Goal: Task Accomplishment & Management: Use online tool/utility

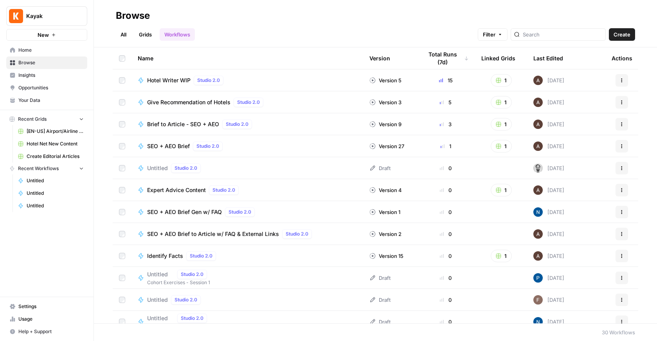
click at [620, 34] on span "Create" at bounding box center [622, 35] width 17 height 8
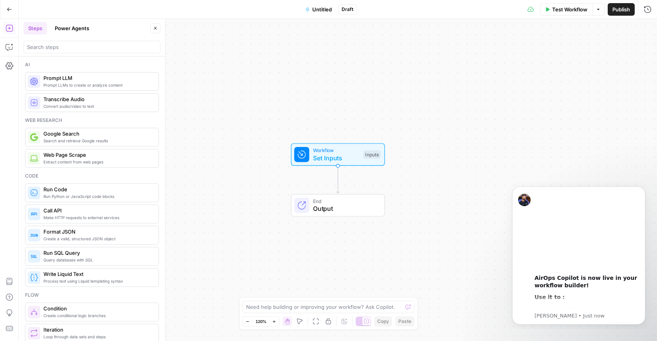
click at [320, 9] on span "Untitled" at bounding box center [322, 9] width 20 height 8
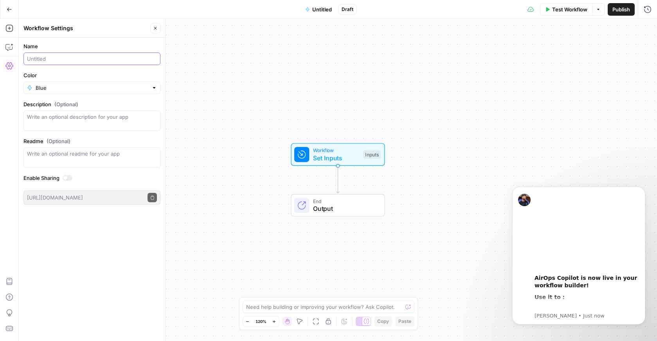
click at [54, 58] on input "Name" at bounding box center [92, 59] width 130 height 8
type input "Create Meta Description ([PERSON_NAME])"
click at [158, 28] on button "Close" at bounding box center [155, 28] width 10 height 10
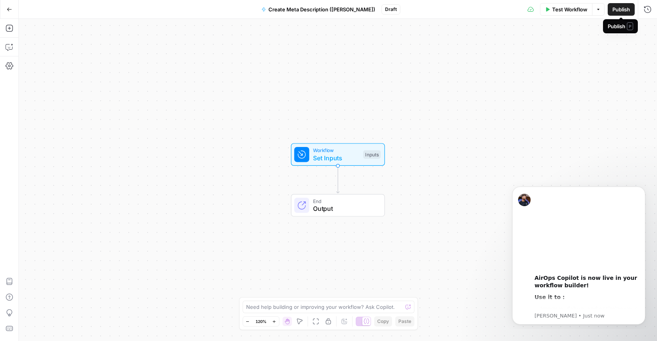
click at [622, 11] on span "Publish" at bounding box center [622, 9] width 18 height 8
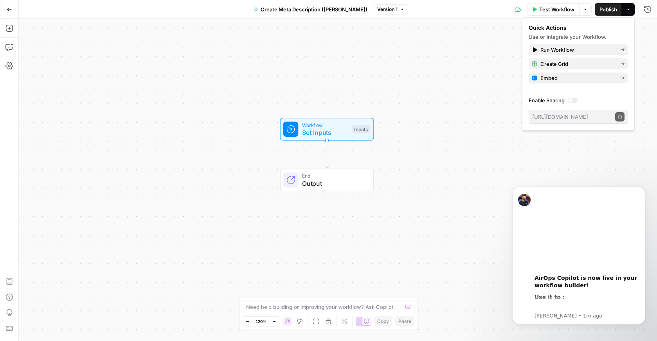
click at [312, 135] on span "Set Inputs" at bounding box center [325, 132] width 47 height 9
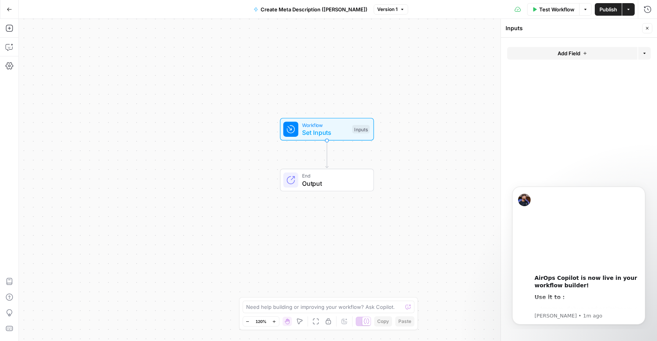
click at [574, 57] on button "Add Field" at bounding box center [572, 53] width 130 height 13
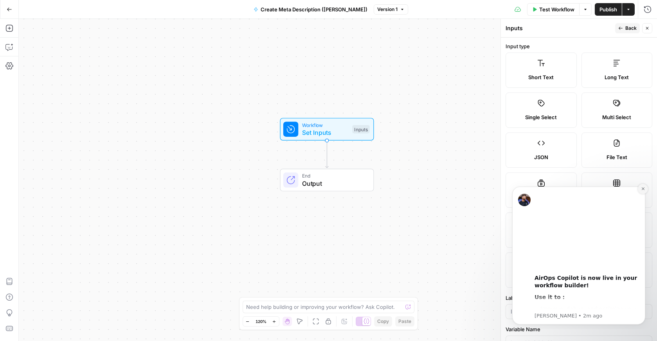
click at [643, 189] on icon "Dismiss notification" at bounding box center [643, 188] width 4 height 4
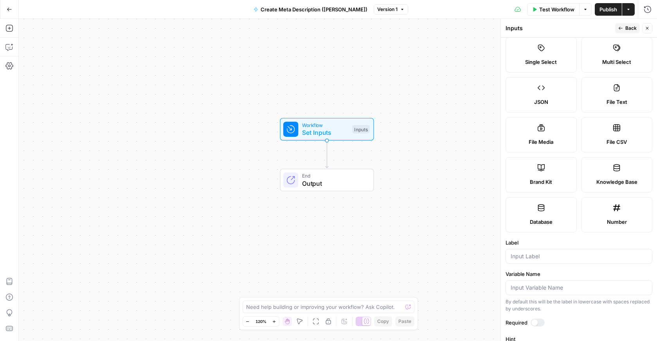
scroll to position [61, 0]
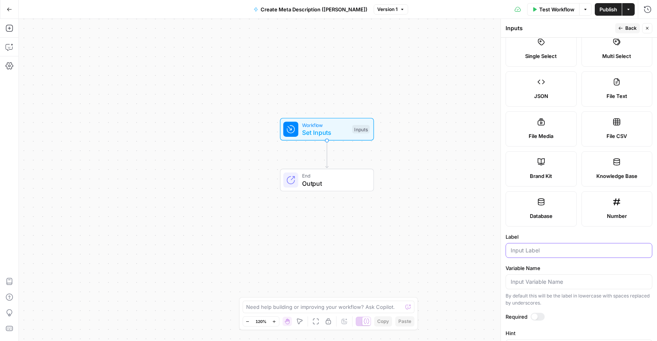
click at [532, 248] on input "Label" at bounding box center [579, 250] width 137 height 8
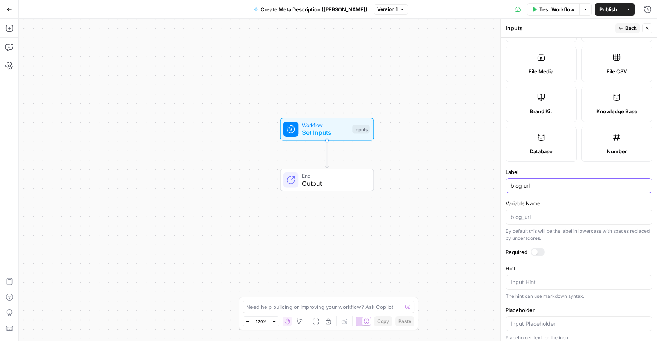
scroll to position [127, 0]
type input "blog url"
click at [536, 249] on div at bounding box center [535, 250] width 6 height 6
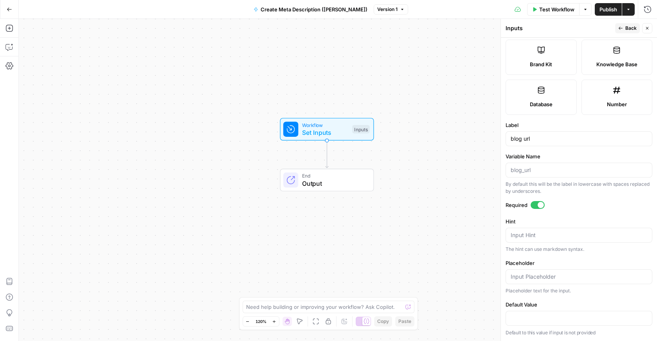
scroll to position [0, 0]
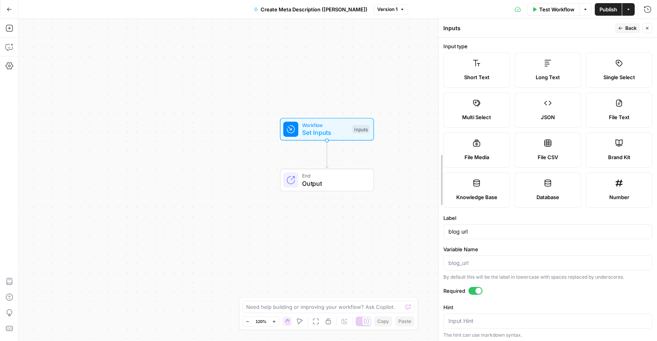
drag, startPoint x: 499, startPoint y: 170, endPoint x: 437, endPoint y: 171, distance: 62.2
click at [437, 171] on div at bounding box center [439, 180] width 8 height 322
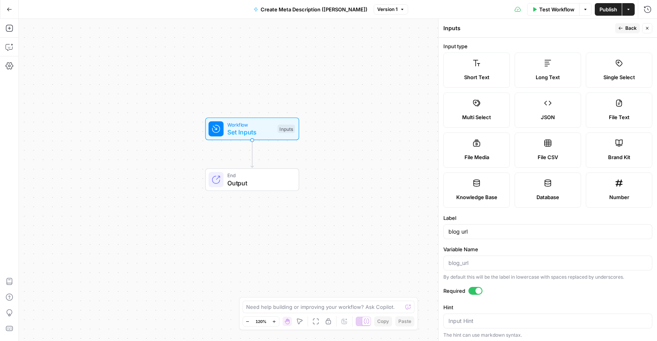
click at [629, 29] on span "Back" at bounding box center [631, 28] width 11 height 7
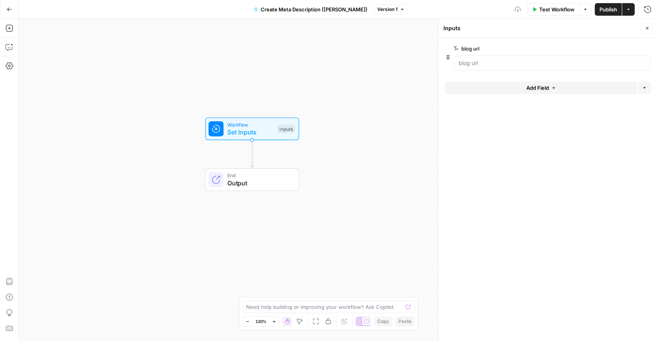
click at [546, 84] on span "Add Field" at bounding box center [538, 88] width 23 height 8
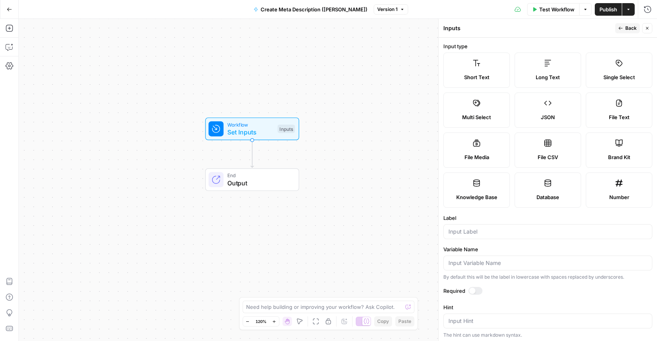
click at [617, 154] on span "Brand Kit" at bounding box center [619, 157] width 22 height 8
click at [455, 236] on div at bounding box center [548, 231] width 209 height 15
type input "brand kit"
click at [626, 28] on span "Back" at bounding box center [631, 28] width 11 height 7
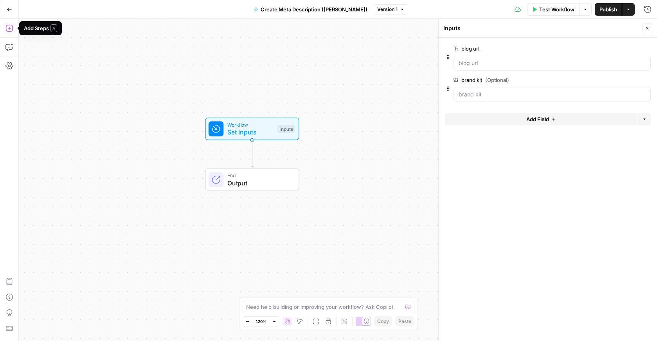
click at [6, 30] on icon "button" at bounding box center [8, 28] width 7 height 7
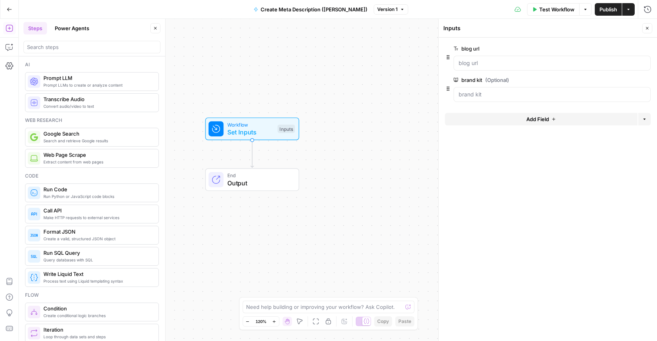
click at [81, 159] on span "Extract content from web pages" at bounding box center [97, 162] width 109 height 6
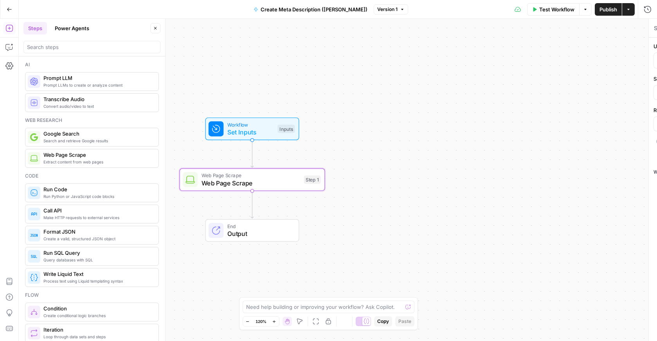
type textarea "Web Page Scrape"
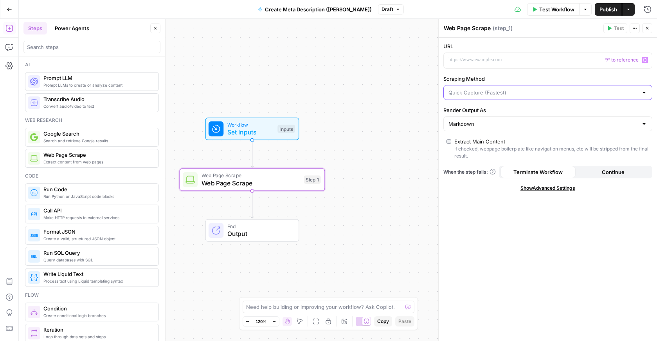
click at [487, 88] on input "Scraping Method" at bounding box center [543, 92] width 189 height 8
click at [474, 108] on span "Quick Capture (Fastest)" at bounding box center [543, 112] width 186 height 8
type input "Quick Capture (Fastest)"
click at [487, 125] on input "Render Output As" at bounding box center [543, 124] width 189 height 8
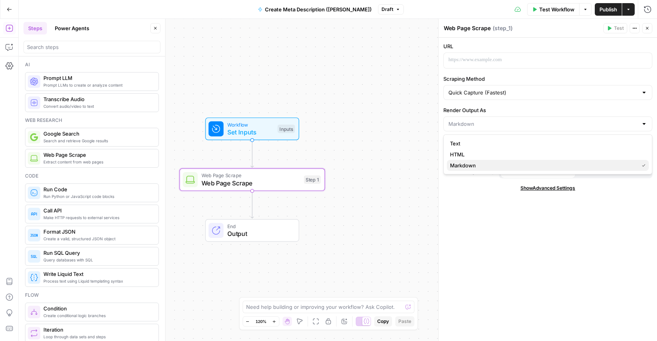
click at [469, 162] on span "Markdown" at bounding box center [543, 165] width 186 height 8
type input "Markdown"
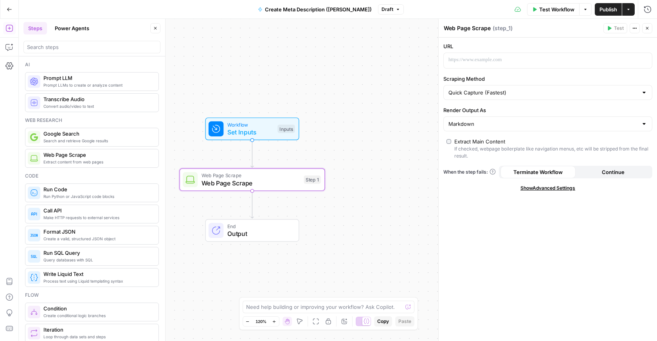
click at [538, 189] on span "Show Advanced Settings" at bounding box center [548, 187] width 55 height 7
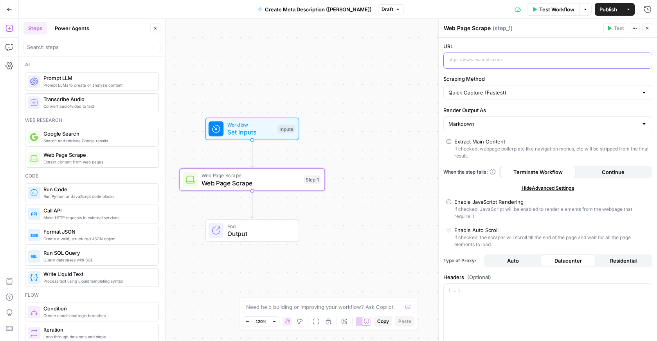
click at [482, 62] on p at bounding box center [542, 60] width 186 height 8
click at [463, 60] on p at bounding box center [542, 60] width 186 height 8
click at [491, 53] on div "**********" at bounding box center [542, 60] width 196 height 15
click at [490, 56] on p "**********" at bounding box center [542, 60] width 186 height 8
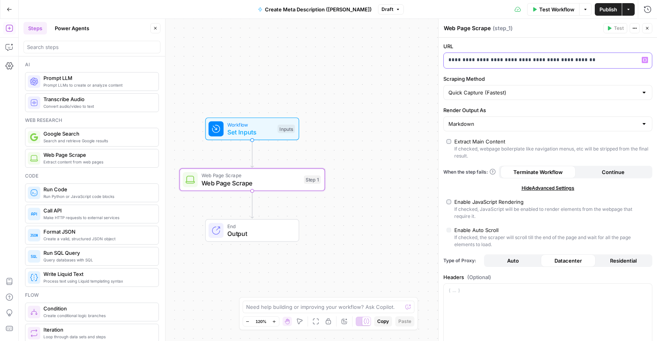
click at [491, 56] on p "**********" at bounding box center [542, 60] width 186 height 8
click at [497, 59] on div at bounding box center [542, 60] width 196 height 15
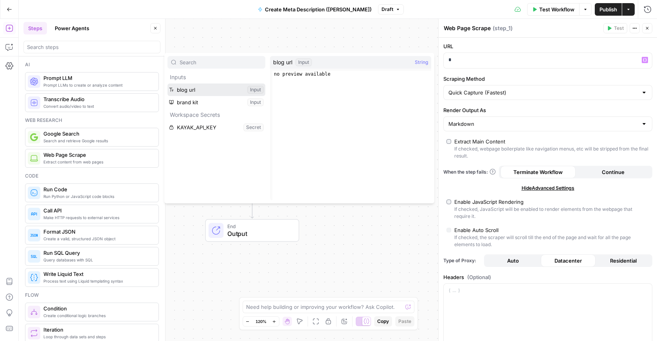
click at [200, 90] on button "Select variable blog url" at bounding box center [217, 89] width 98 height 13
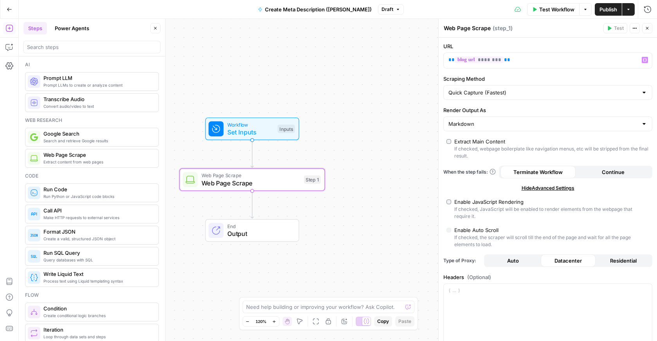
click at [650, 30] on button "Close" at bounding box center [647, 28] width 10 height 10
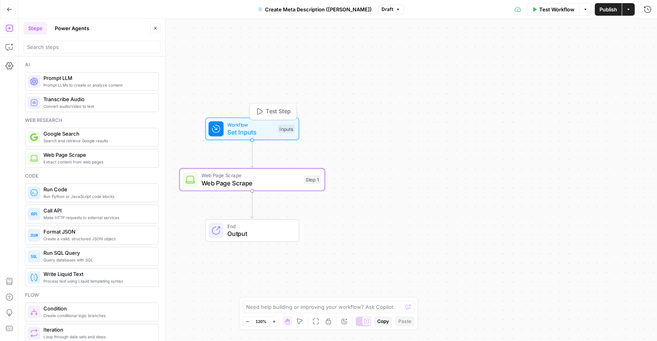
click at [264, 133] on span "Set Inputs" at bounding box center [250, 131] width 47 height 9
click at [548, 66] on url "blog url" at bounding box center [552, 63] width 187 height 8
click at [471, 49] on label "blog url" at bounding box center [530, 49] width 153 height 8
click at [471, 59] on url "blog url" at bounding box center [552, 63] width 187 height 8
click at [471, 49] on label "blog url" at bounding box center [530, 49] width 153 height 8
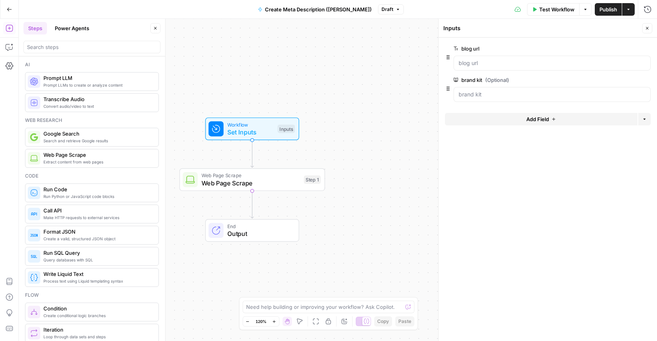
click at [471, 59] on url "blog url" at bounding box center [552, 63] width 187 height 8
click at [629, 48] on span "edit field" at bounding box center [621, 48] width 17 height 6
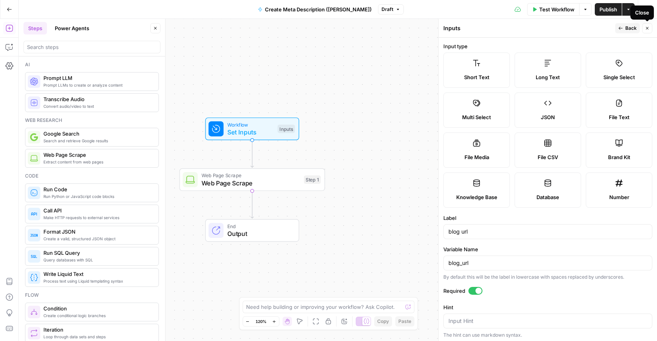
click at [646, 31] on button "Close" at bounding box center [647, 28] width 10 height 10
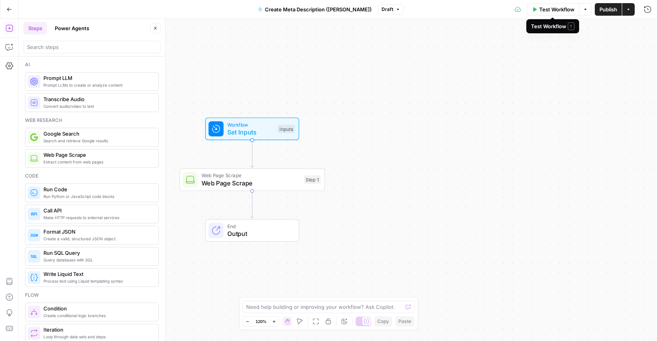
click at [550, 11] on span "Test Workflow" at bounding box center [556, 9] width 35 height 8
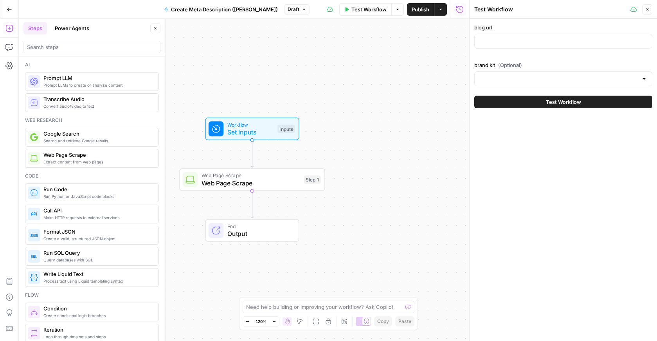
click at [509, 45] on div at bounding box center [563, 41] width 178 height 15
click at [509, 42] on input "blog url" at bounding box center [564, 41] width 168 height 8
paste input "[URL][DOMAIN_NAME]"
type input "[URL][DOMAIN_NAME]"
click at [534, 79] on input "brand kit (Optional)" at bounding box center [559, 79] width 159 height 8
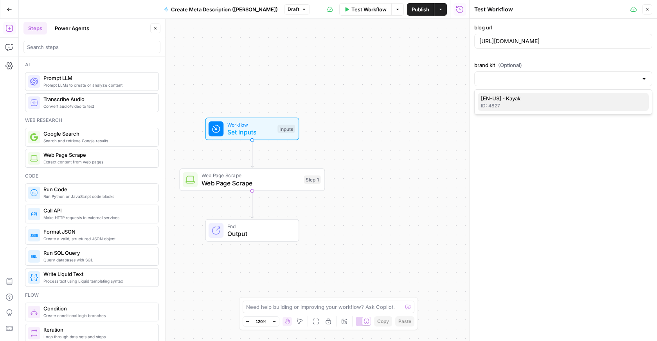
click at [524, 99] on span "[EN-US] - Kayak" at bounding box center [562, 98] width 162 height 8
type input "[EN-US] - Kayak"
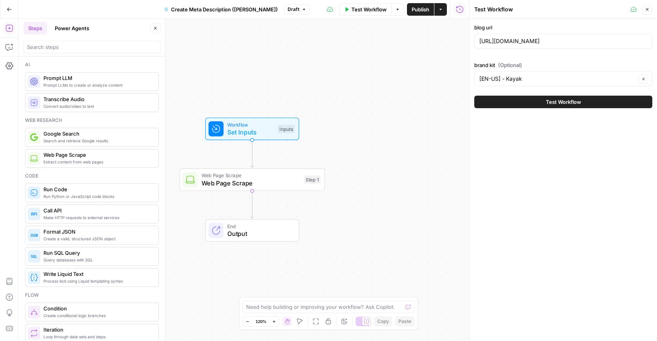
click at [440, 114] on div "Workflow Set Inputs Inputs Web Page Scrape Web Page Scrape Step 1 End Output" at bounding box center [244, 180] width 451 height 322
click at [650, 10] on button "Close" at bounding box center [647, 9] width 10 height 10
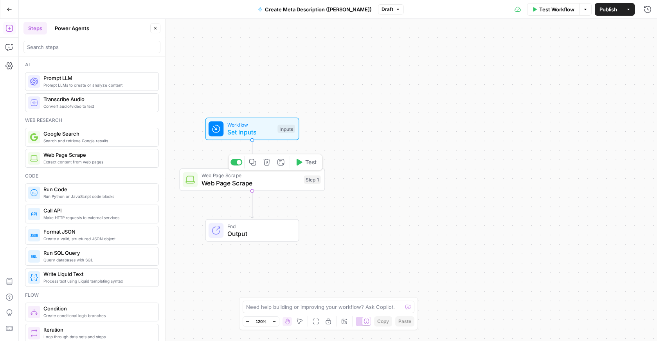
click at [266, 178] on span "Web Page Scrape" at bounding box center [251, 182] width 99 height 9
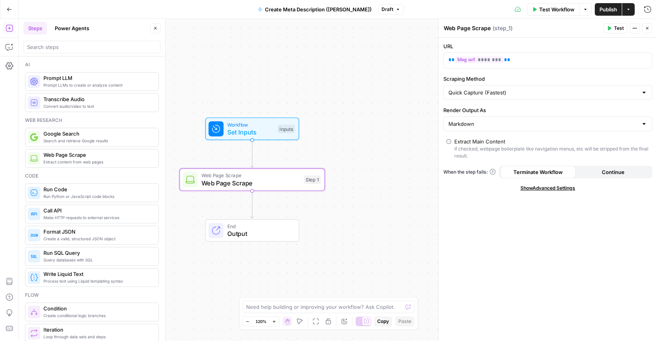
click at [619, 26] on span "Test" at bounding box center [619, 28] width 10 height 7
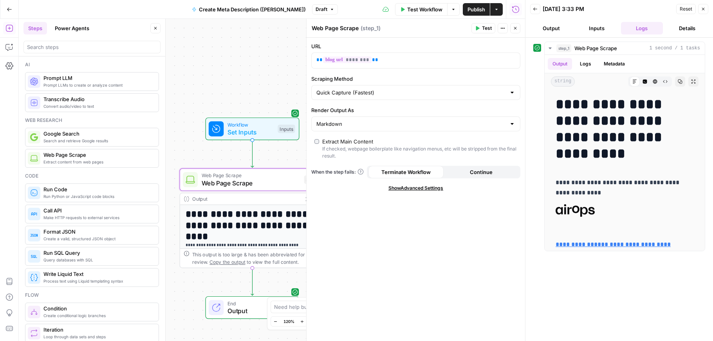
click at [657, 29] on button "Details" at bounding box center [687, 28] width 42 height 13
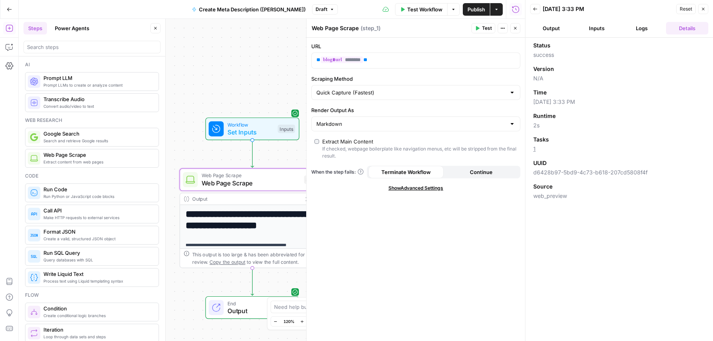
click at [646, 27] on button "Logs" at bounding box center [642, 28] width 42 height 13
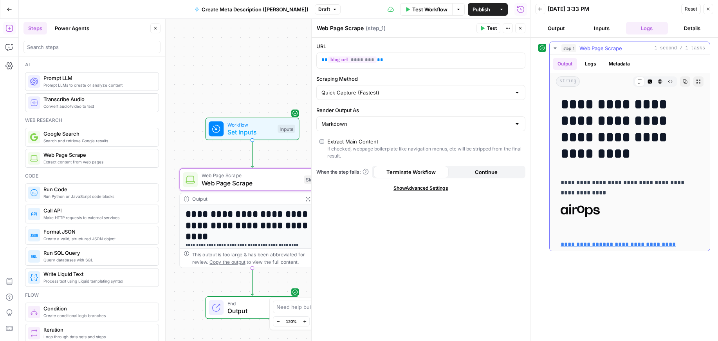
click at [620, 60] on button "Metadata" at bounding box center [619, 64] width 31 height 12
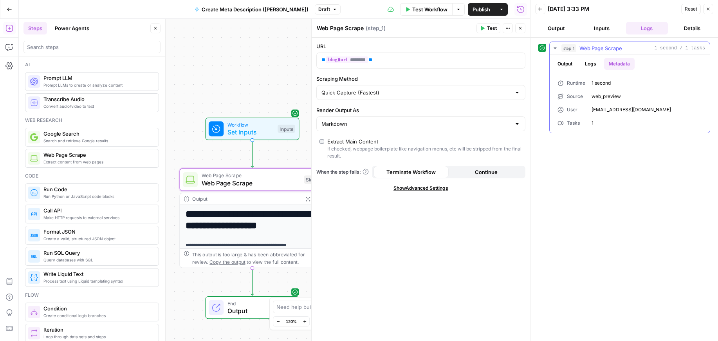
click at [593, 64] on button "Logs" at bounding box center [590, 64] width 21 height 12
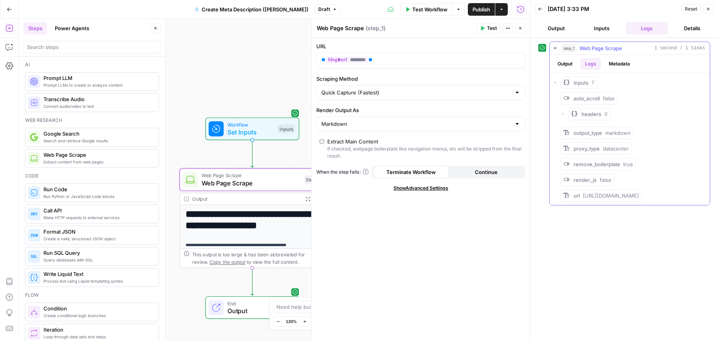
click at [564, 114] on icon "button" at bounding box center [563, 114] width 5 height 5
click at [619, 64] on button "Metadata" at bounding box center [619, 64] width 31 height 12
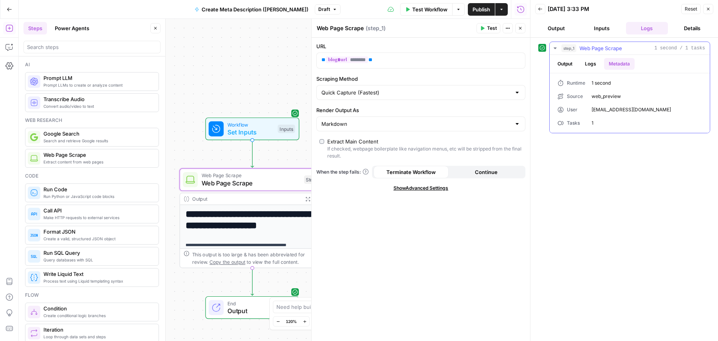
click at [595, 64] on button "Logs" at bounding box center [590, 64] width 21 height 12
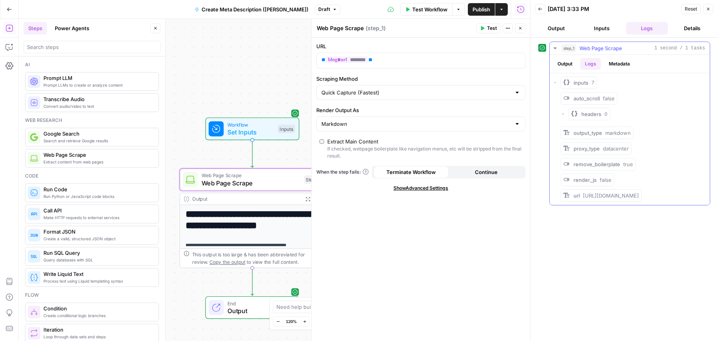
click at [566, 66] on button "Output" at bounding box center [565, 64] width 24 height 12
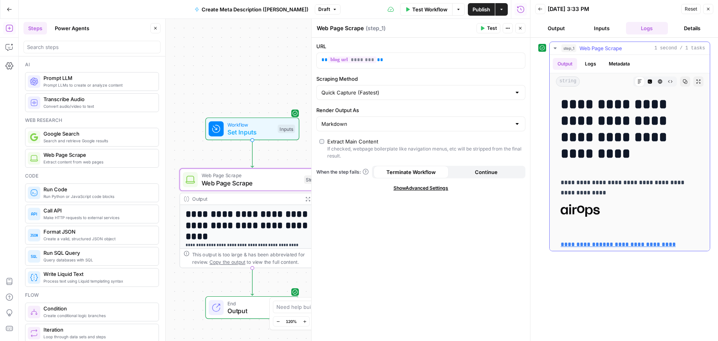
click at [591, 65] on button "Logs" at bounding box center [590, 64] width 21 height 12
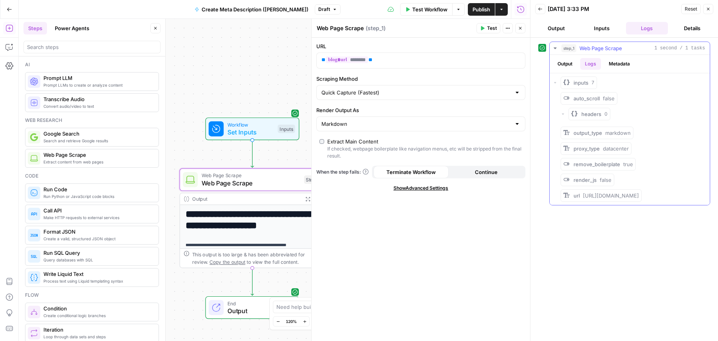
click at [556, 85] on div "inputs 7" at bounding box center [630, 82] width 154 height 13
click at [556, 83] on icon "button" at bounding box center [555, 82] width 5 height 5
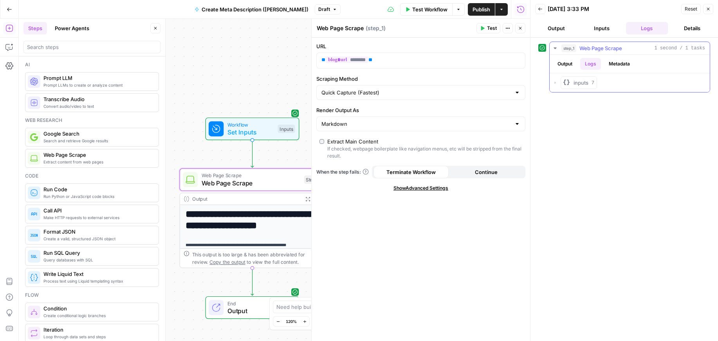
click at [556, 83] on icon "button" at bounding box center [555, 82] width 5 height 5
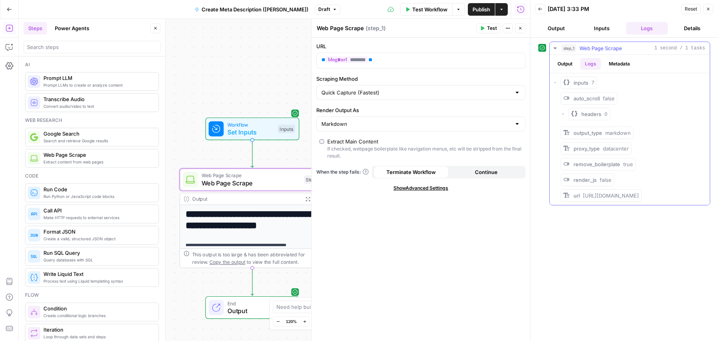
click at [618, 63] on button "Metadata" at bounding box center [619, 64] width 31 height 12
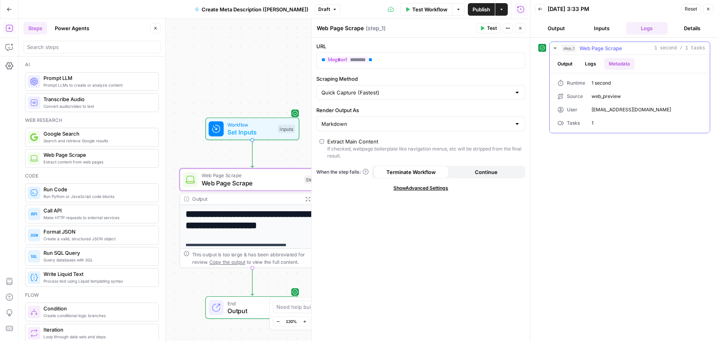
click at [589, 63] on button "Logs" at bounding box center [590, 64] width 21 height 12
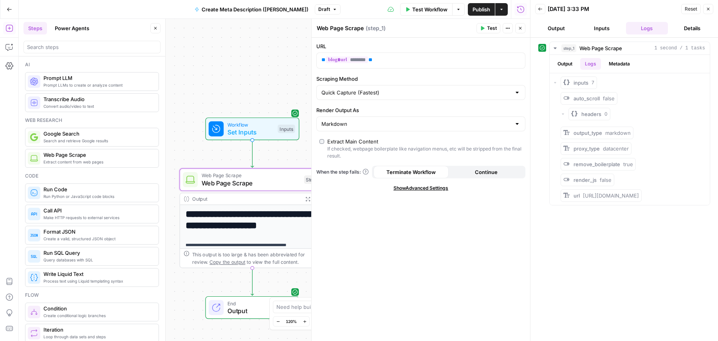
click at [599, 33] on button "Inputs" at bounding box center [602, 28] width 42 height 13
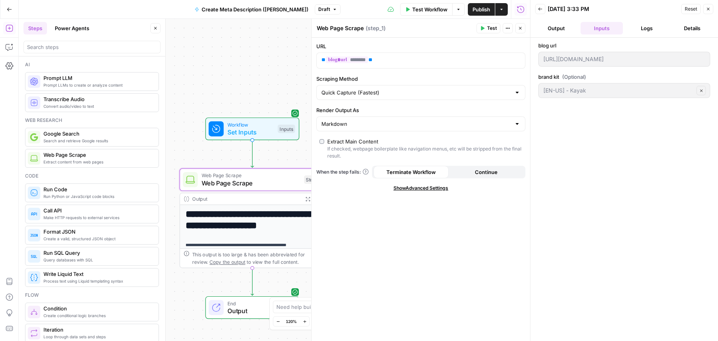
click at [562, 30] on button "Output" at bounding box center [556, 28] width 42 height 13
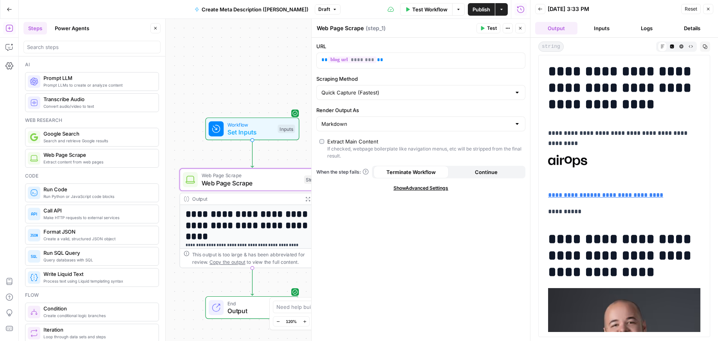
click at [605, 25] on button "Inputs" at bounding box center [602, 28] width 42 height 13
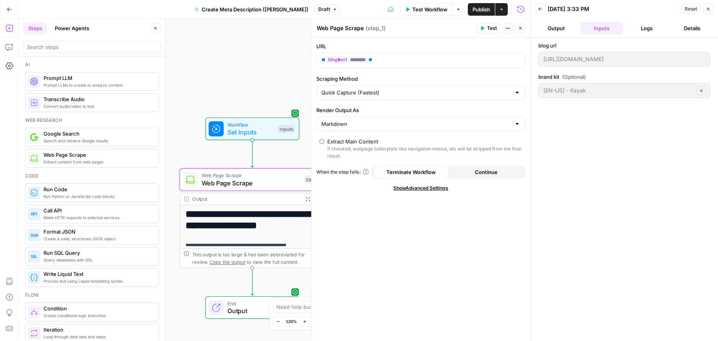
click at [650, 31] on button "Logs" at bounding box center [647, 28] width 42 height 13
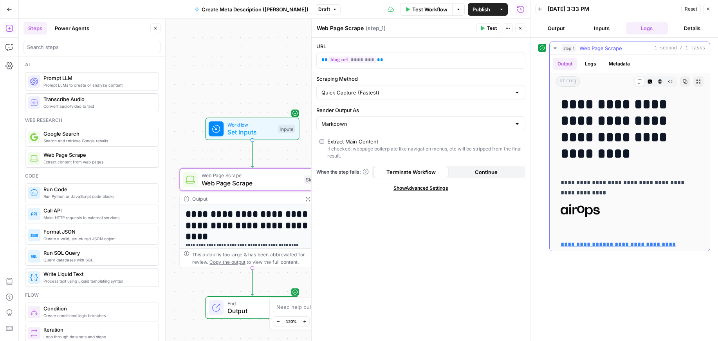
click at [588, 64] on button "Logs" at bounding box center [590, 64] width 21 height 12
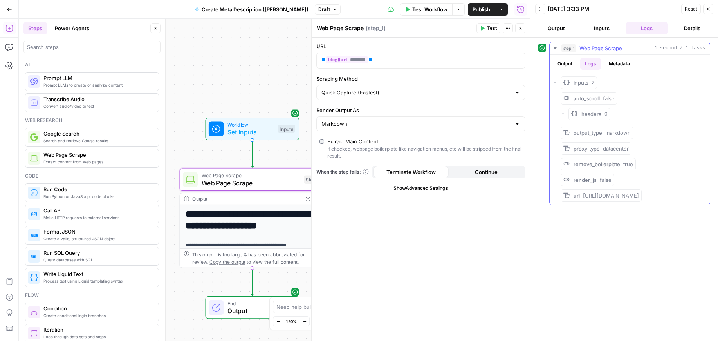
click at [618, 63] on button "Metadata" at bounding box center [619, 64] width 31 height 12
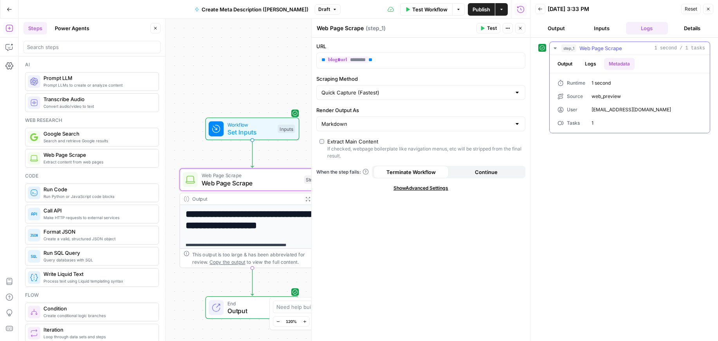
click at [597, 63] on button "Logs" at bounding box center [590, 64] width 21 height 12
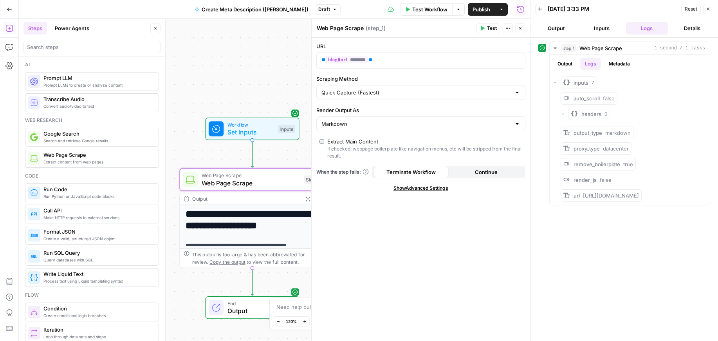
click at [250, 65] on div "**********" at bounding box center [274, 180] width 511 height 322
click at [657, 11] on icon "button" at bounding box center [708, 9] width 5 height 5
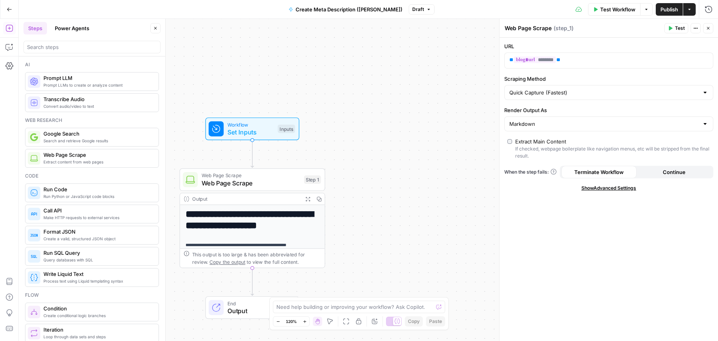
click at [657, 30] on icon "button" at bounding box center [708, 28] width 5 height 5
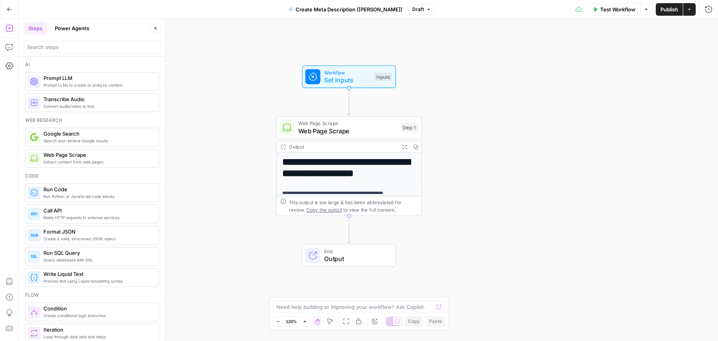
drag, startPoint x: 381, startPoint y: 160, endPoint x: 479, endPoint y: 108, distance: 111.2
click at [479, 108] on div "**********" at bounding box center [368, 180] width 699 height 322
click at [657, 14] on button "Publish" at bounding box center [669, 9] width 27 height 13
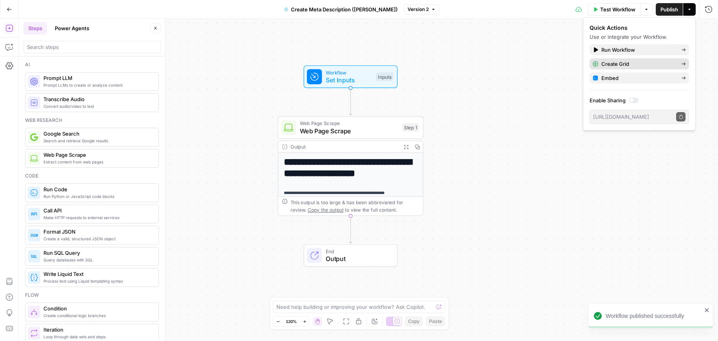
click at [649, 66] on span "Create Grid" at bounding box center [638, 64] width 74 height 8
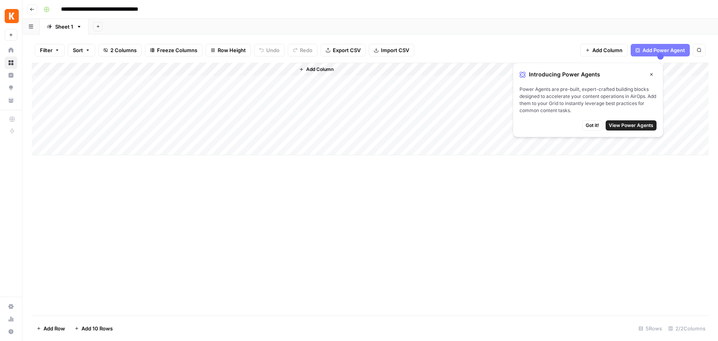
click at [119, 83] on div "Add Column" at bounding box center [370, 109] width 677 height 92
click at [112, 101] on div "Add Column" at bounding box center [370, 109] width 677 height 92
click at [110, 107] on div "Add Column" at bounding box center [370, 109] width 677 height 92
click at [103, 84] on div "Add Column" at bounding box center [370, 109] width 677 height 92
click at [32, 9] on icon "button" at bounding box center [32, 9] width 4 height 3
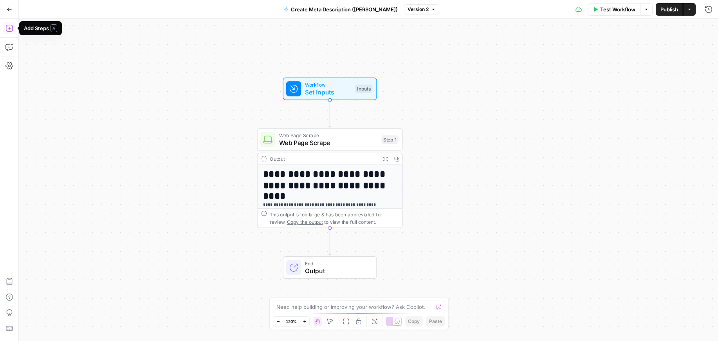
click at [7, 25] on icon "button" at bounding box center [8, 28] width 7 height 7
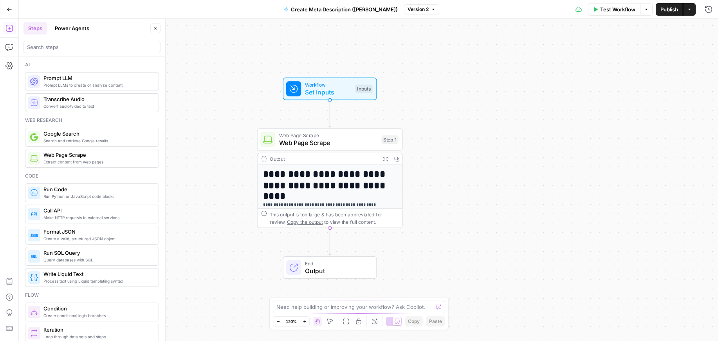
click at [90, 85] on span "Prompt LLMs to create or analyze content" at bounding box center [97, 85] width 109 height 6
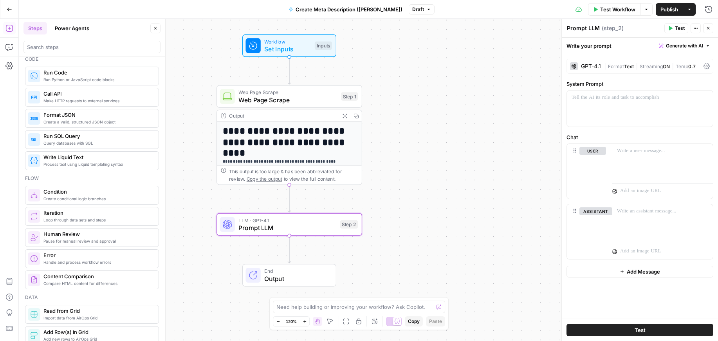
scroll to position [106, 0]
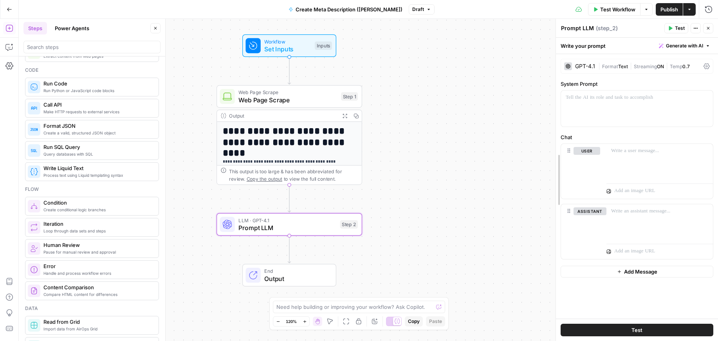
drag, startPoint x: 564, startPoint y: 111, endPoint x: 558, endPoint y: 111, distance: 5.9
click at [657, 28] on icon "button" at bounding box center [695, 28] width 5 height 5
click at [657, 9] on icon "button" at bounding box center [689, 9] width 2 height 1
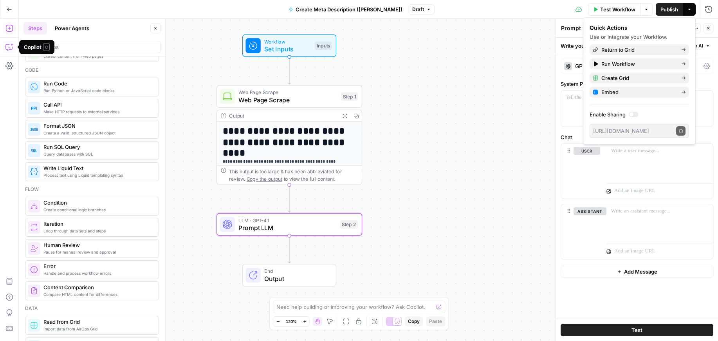
click at [7, 52] on button "Copilot" at bounding box center [9, 47] width 13 height 13
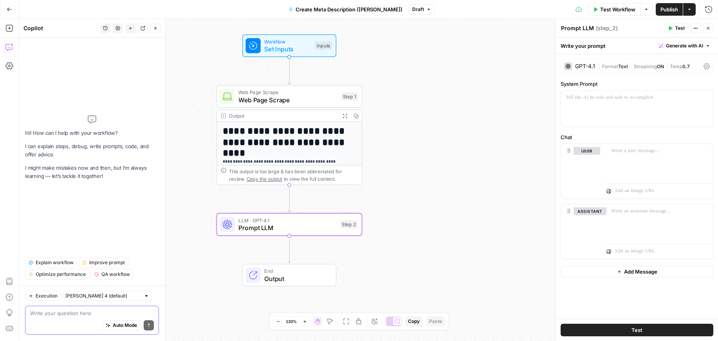
click at [78, 313] on textarea at bounding box center [92, 313] width 124 height 8
click at [155, 30] on icon "button" at bounding box center [155, 28] width 5 height 5
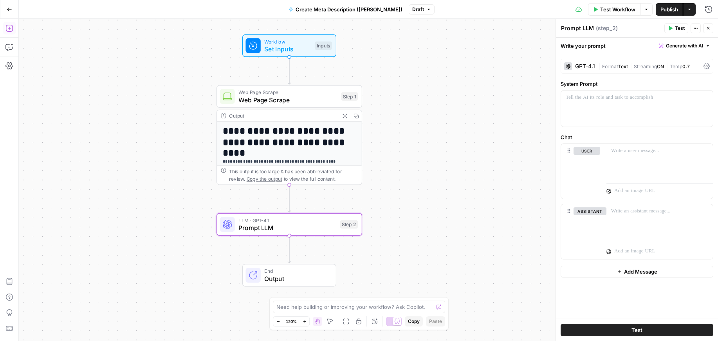
click at [11, 23] on button "Add Steps" at bounding box center [9, 28] width 13 height 13
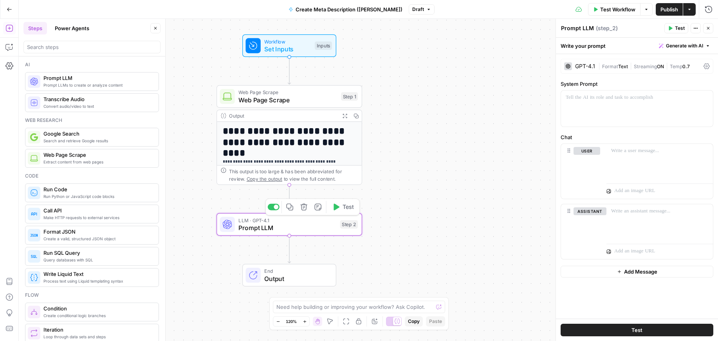
click at [288, 219] on span "LLM · GPT-4.1" at bounding box center [287, 219] width 98 height 7
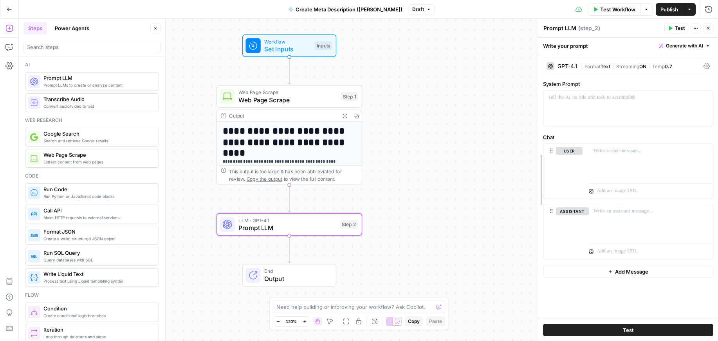
drag, startPoint x: 556, startPoint y: 111, endPoint x: 538, endPoint y: 111, distance: 17.6
click at [657, 43] on span "Generate with AI" at bounding box center [684, 45] width 37 height 7
click at [657, 62] on span "Generate" at bounding box center [673, 63] width 57 height 8
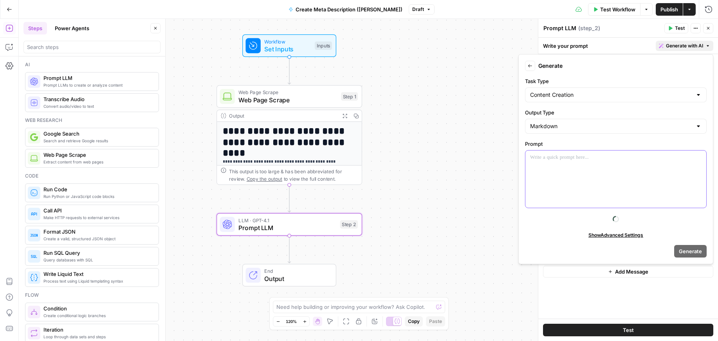
click at [548, 157] on p at bounding box center [615, 157] width 171 height 8
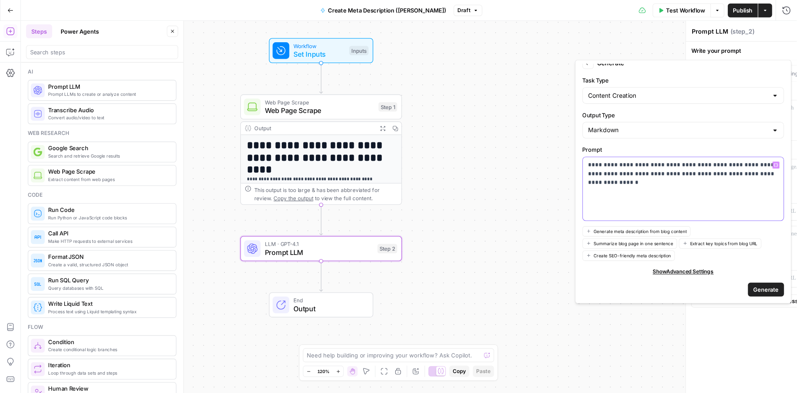
scroll to position [0, 0]
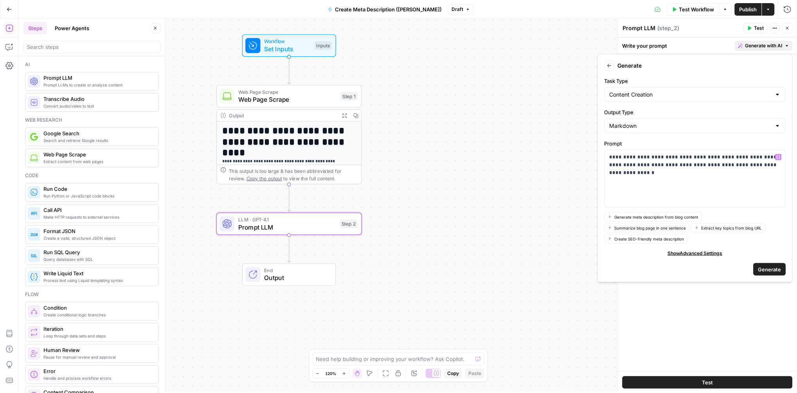
click at [657, 271] on span "Generate" at bounding box center [770, 270] width 23 height 8
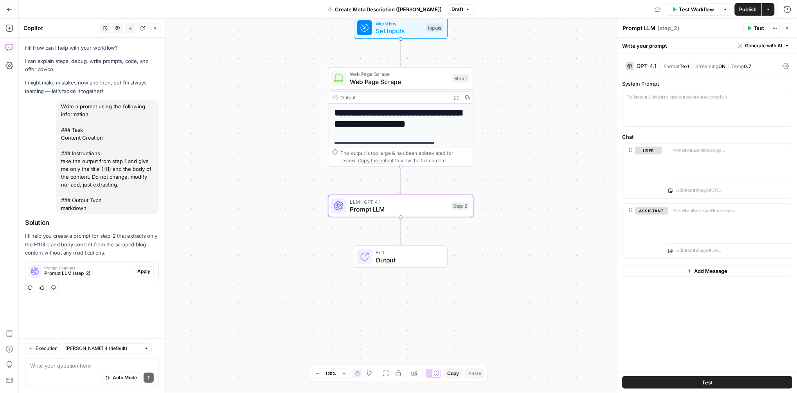
click at [78, 274] on span "Prompt LLM (step_2)" at bounding box center [87, 273] width 87 height 7
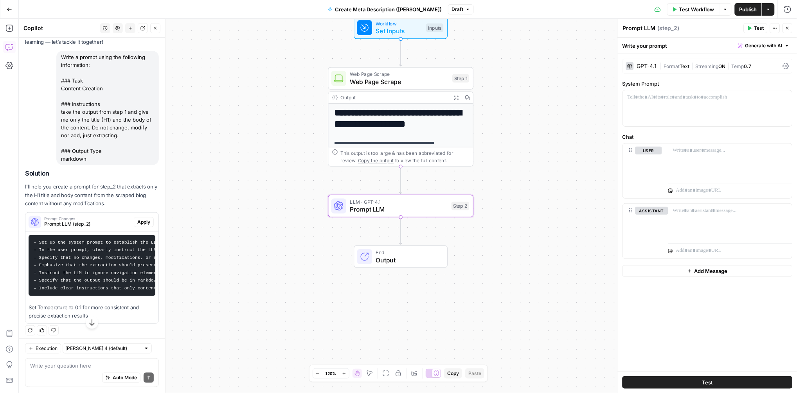
scroll to position [54, 0]
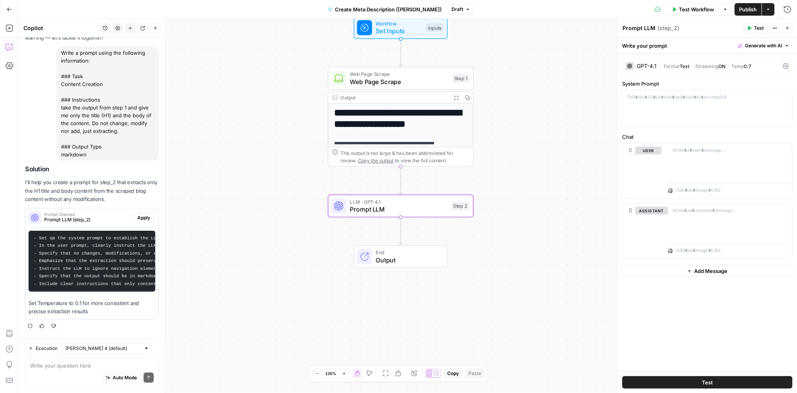
click at [140, 216] on span "Apply" at bounding box center [143, 218] width 13 height 7
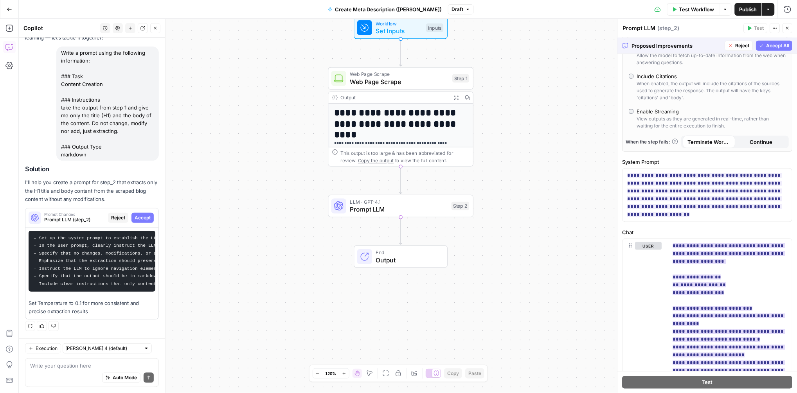
scroll to position [371, 0]
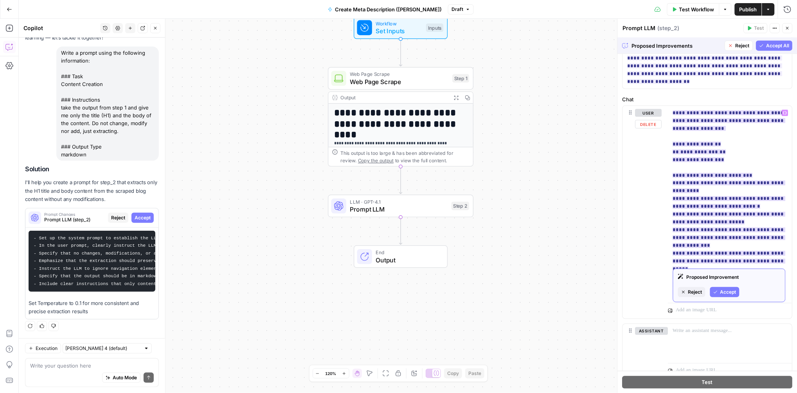
click at [657, 295] on span "Accept" at bounding box center [729, 292] width 16 height 7
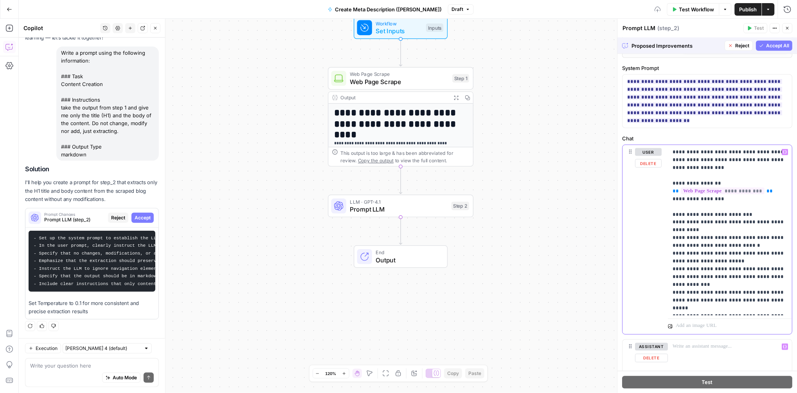
scroll to position [273, 0]
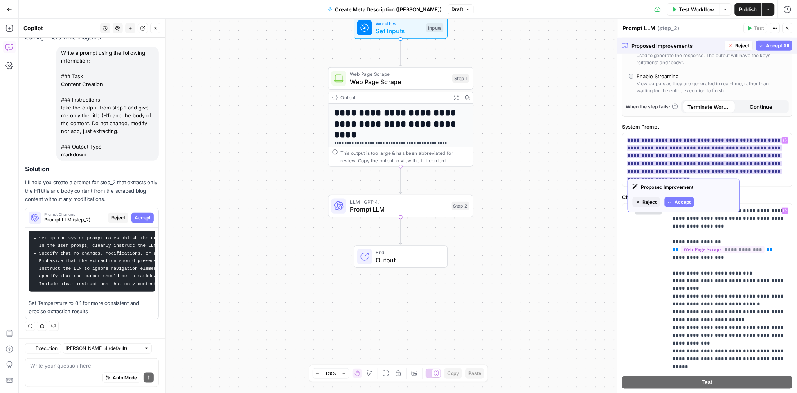
click at [657, 205] on span "Accept" at bounding box center [683, 202] width 16 height 7
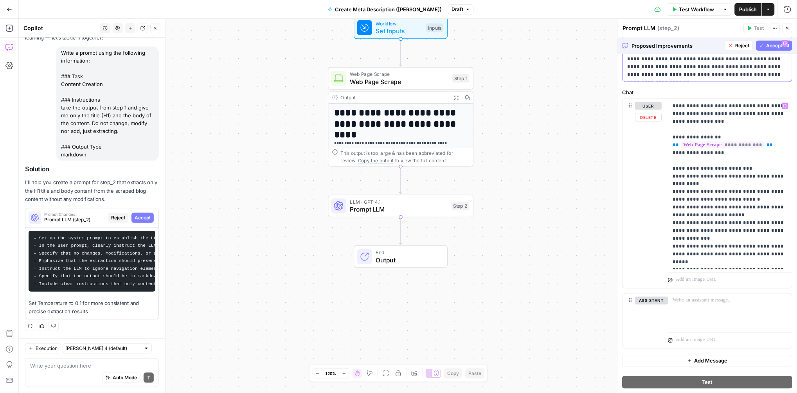
scroll to position [371, 0]
click at [657, 42] on span "Accept All" at bounding box center [778, 45] width 23 height 7
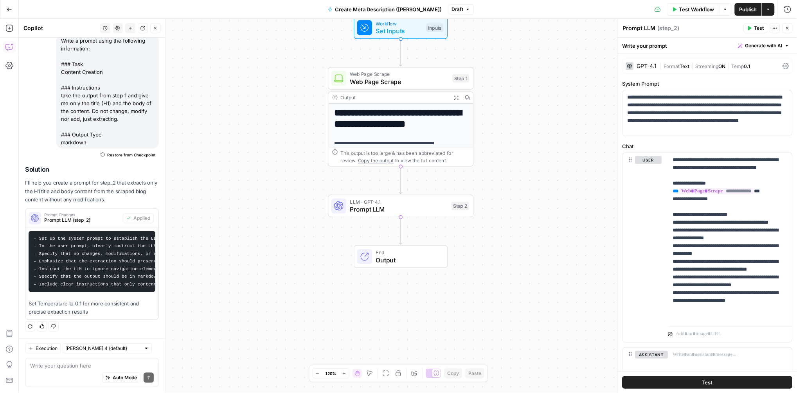
click at [657, 26] on span "Test" at bounding box center [760, 28] width 10 height 7
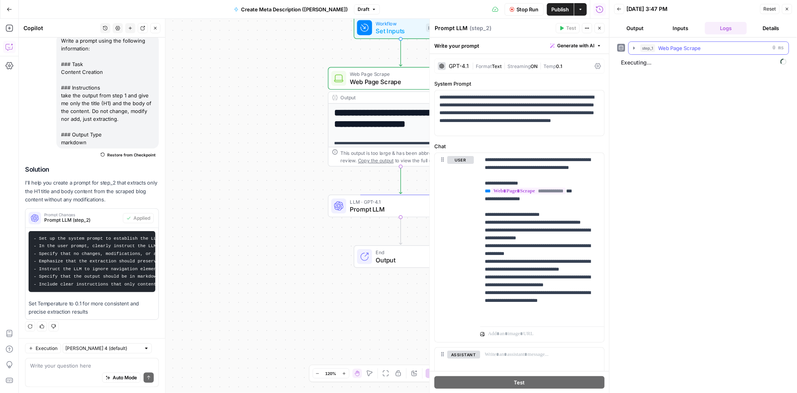
click at [633, 49] on icon "button" at bounding box center [634, 48] width 6 height 6
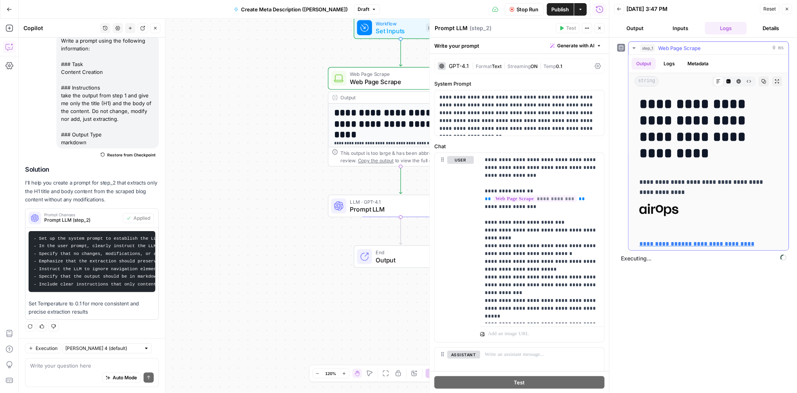
click at [633, 49] on icon "button" at bounding box center [634, 48] width 6 height 6
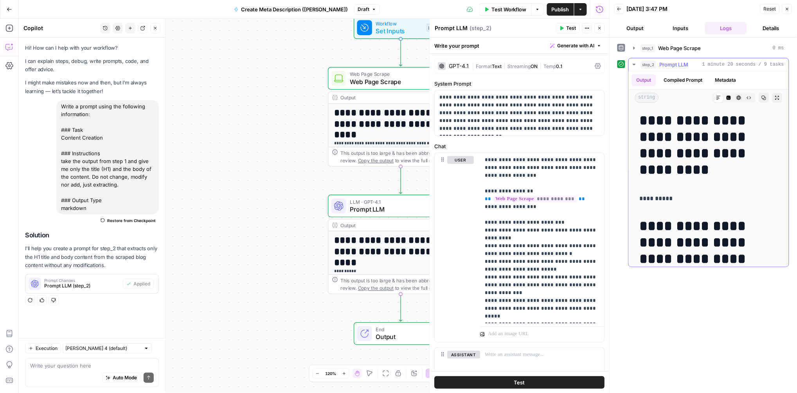
click at [657, 82] on button "Metadata" at bounding box center [726, 80] width 31 height 12
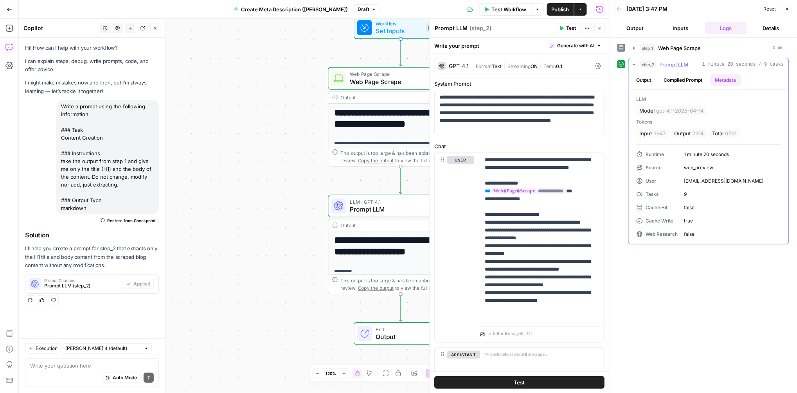
click at [646, 79] on button "Output" at bounding box center [644, 80] width 24 height 12
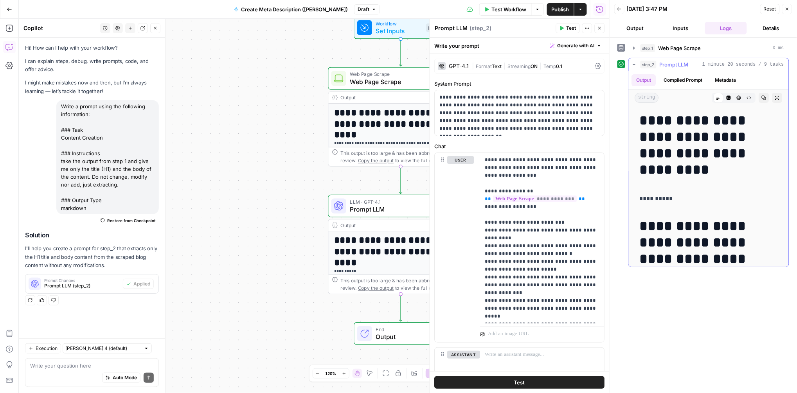
click at [657, 82] on button "Compiled Prompt" at bounding box center [684, 80] width 48 height 12
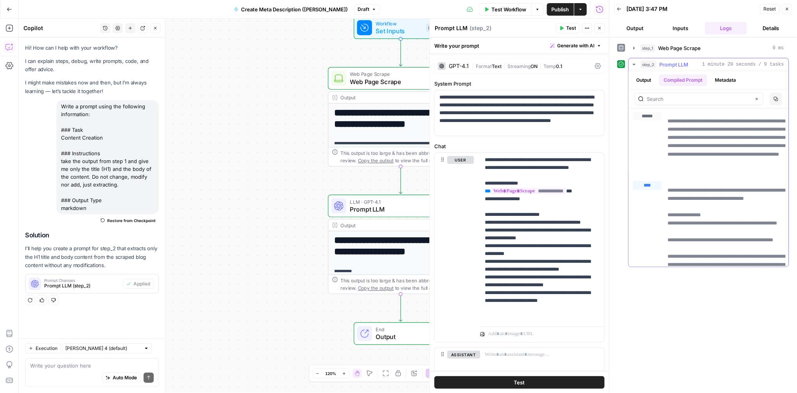
click at [657, 81] on button "Metadata" at bounding box center [726, 80] width 31 height 12
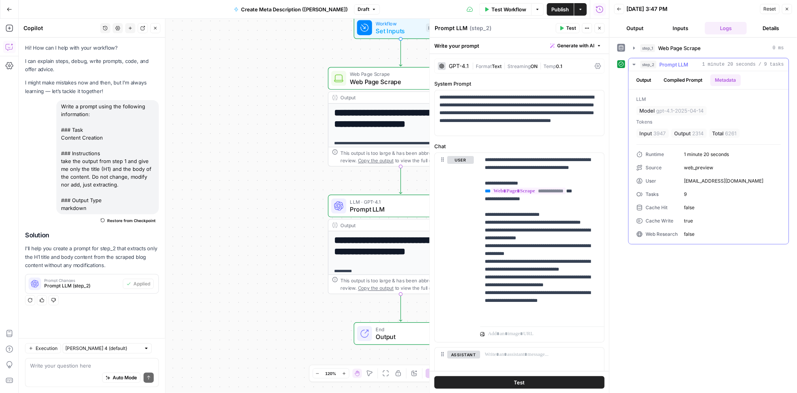
click at [657, 81] on button "Compiled Prompt" at bounding box center [684, 80] width 48 height 12
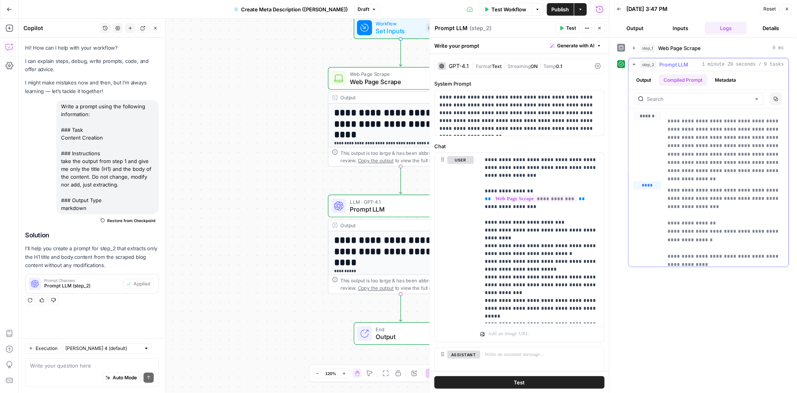
click at [640, 79] on button "Output" at bounding box center [644, 80] width 24 height 12
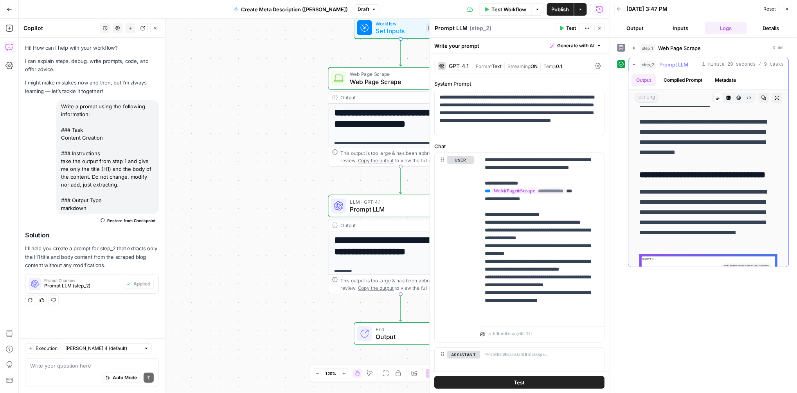
scroll to position [2274, 0]
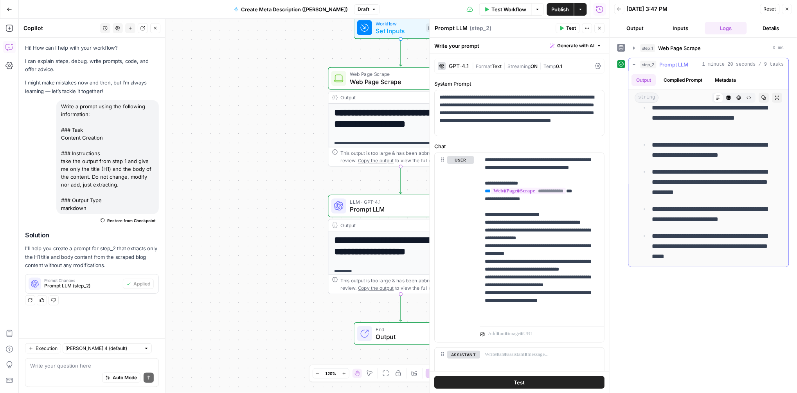
click at [634, 63] on icon "button" at bounding box center [634, 64] width 6 height 6
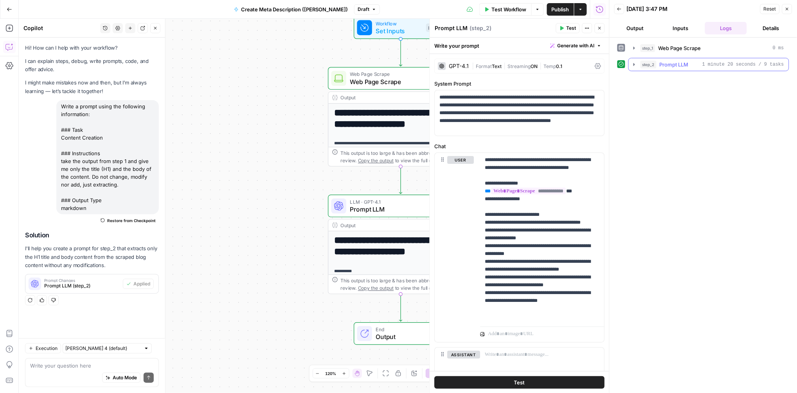
click at [657, 64] on div "step_2 Prompt LLM 1 minute 20 seconds / 9 tasks" at bounding box center [713, 65] width 144 height 8
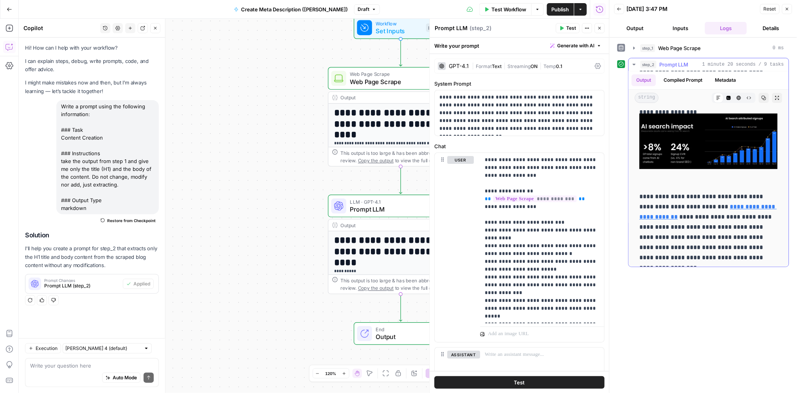
scroll to position [495, 0]
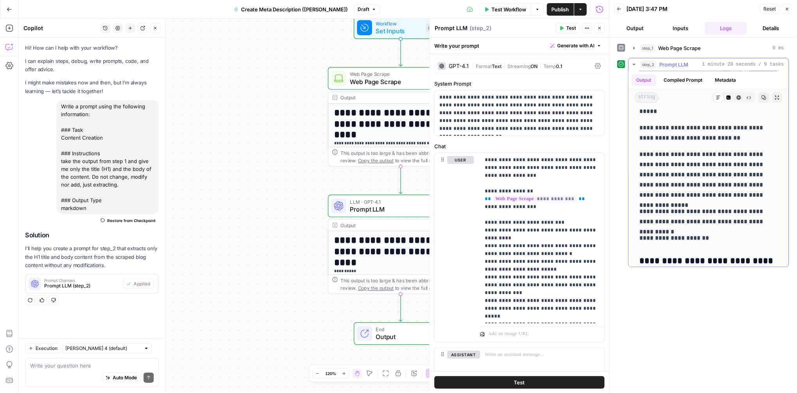
click at [657, 79] on button "Metadata" at bounding box center [726, 80] width 31 height 12
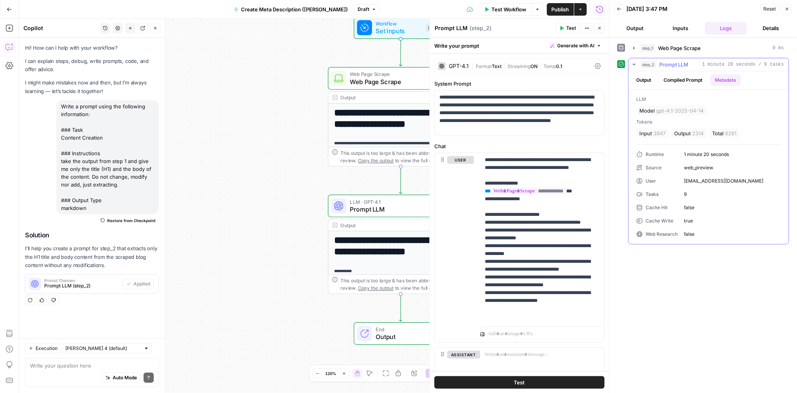
click at [657, 78] on button "Compiled Prompt" at bounding box center [684, 80] width 48 height 12
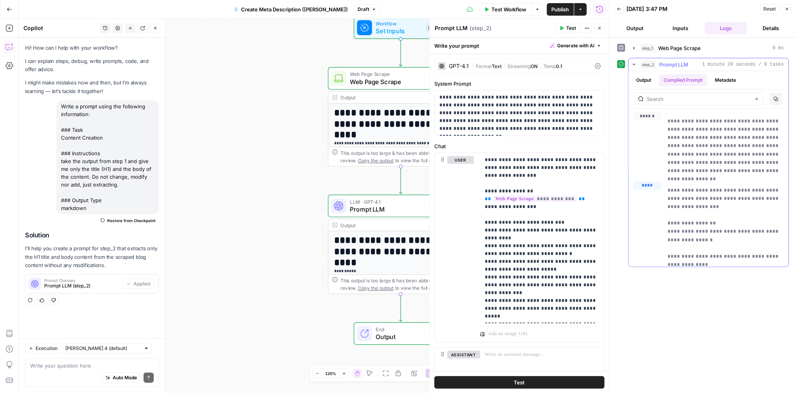
click at [644, 78] on button "Output" at bounding box center [644, 80] width 24 height 12
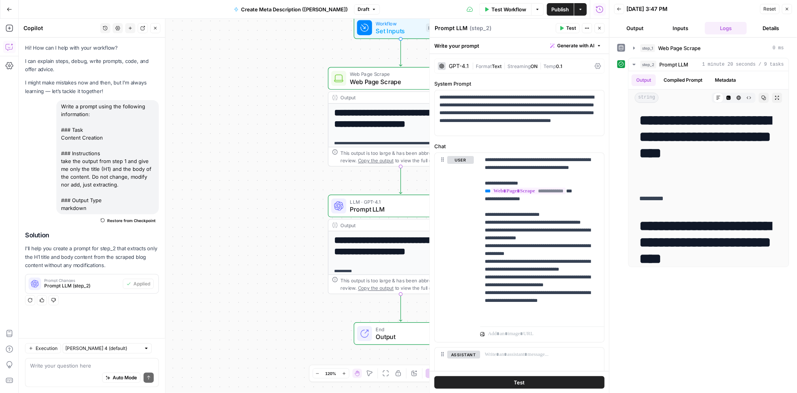
click at [602, 11] on icon "button" at bounding box center [600, 9] width 8 height 8
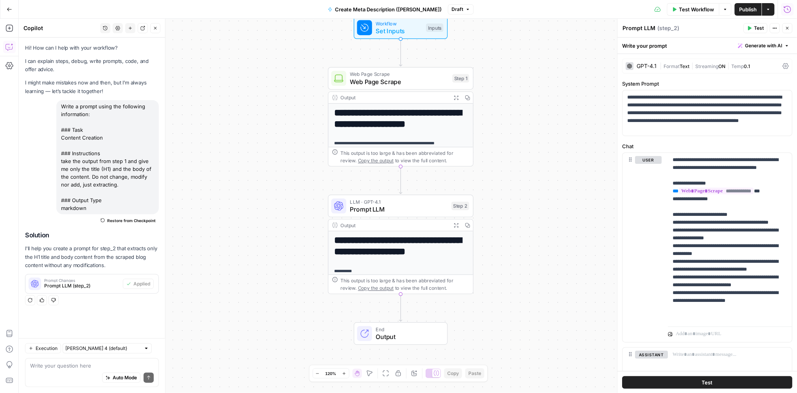
click at [657, 4] on button "Run History" at bounding box center [788, 9] width 13 height 13
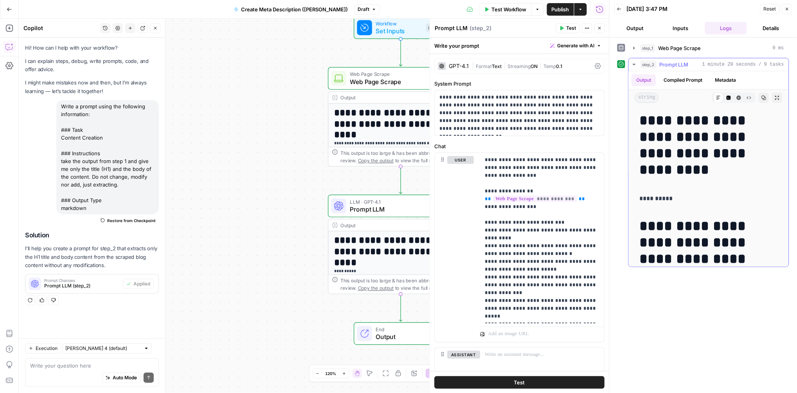
click at [657, 66] on div "step_2 Prompt LLM 1 minute 20 seconds / 9 tasks" at bounding box center [713, 65] width 144 height 8
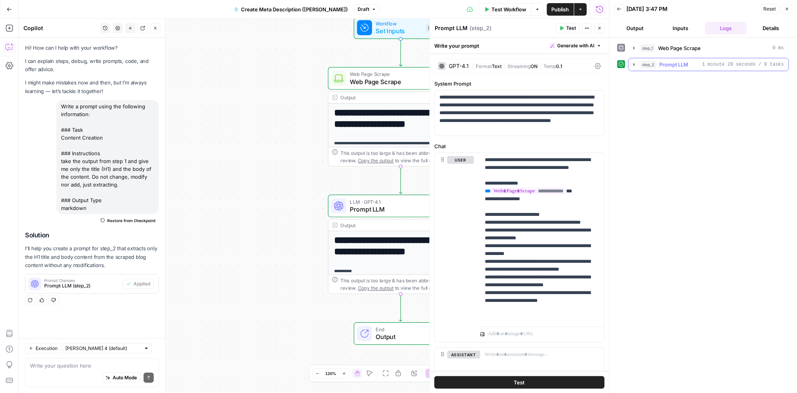
click at [657, 65] on span "Prompt LLM" at bounding box center [674, 65] width 29 height 8
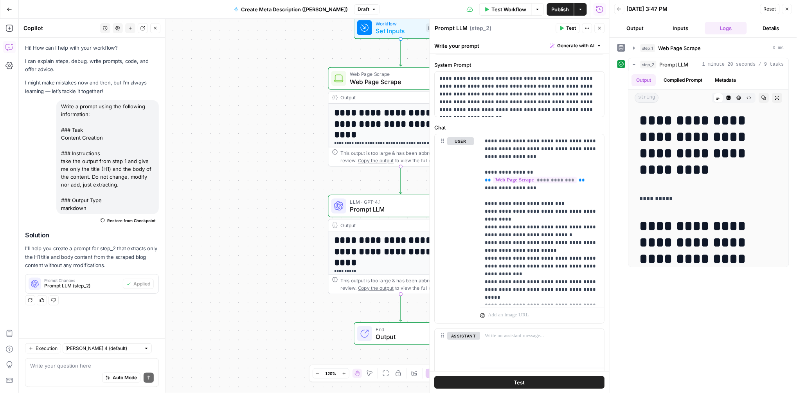
scroll to position [20, 0]
click at [579, 297] on p "**********" at bounding box center [542, 218] width 115 height 164
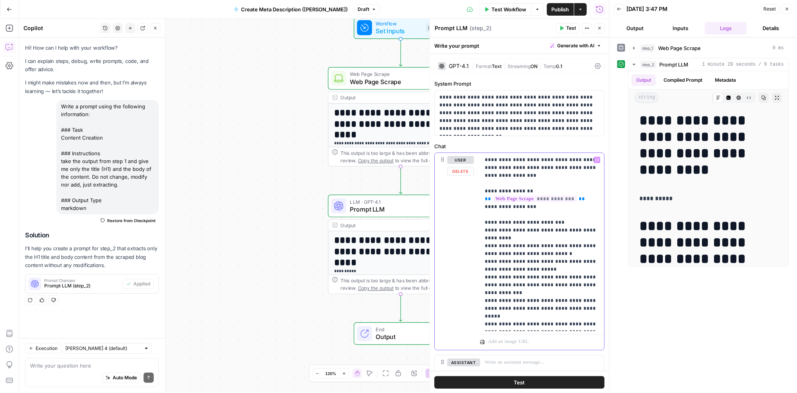
click at [558, 157] on p "**********" at bounding box center [542, 242] width 115 height 172
click at [560, 157] on p "**********" at bounding box center [542, 242] width 115 height 172
click at [567, 159] on p "**********" at bounding box center [542, 242] width 115 height 172
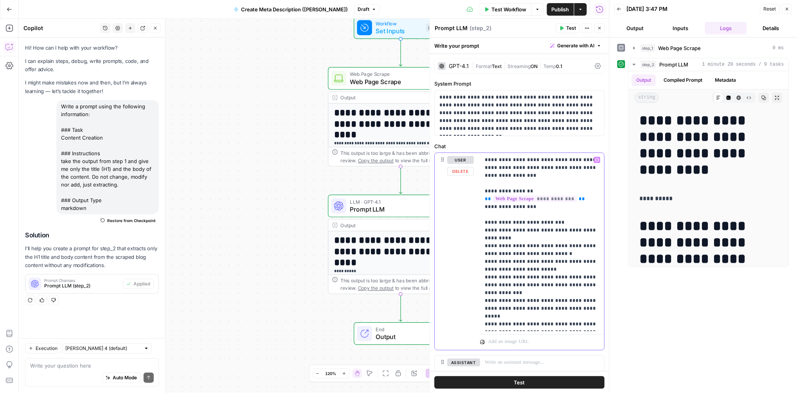
click at [567, 159] on p "**********" at bounding box center [542, 242] width 115 height 172
click at [523, 340] on button "Test" at bounding box center [520, 383] width 170 height 13
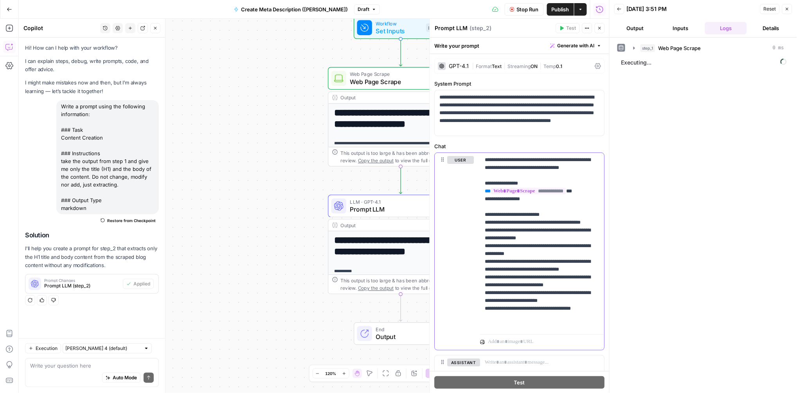
click at [504, 178] on p "**********" at bounding box center [542, 242] width 115 height 172
drag, startPoint x: 503, startPoint y: 176, endPoint x: 485, endPoint y: 160, distance: 24.7
click at [485, 160] on div "**********" at bounding box center [543, 242] width 124 height 179
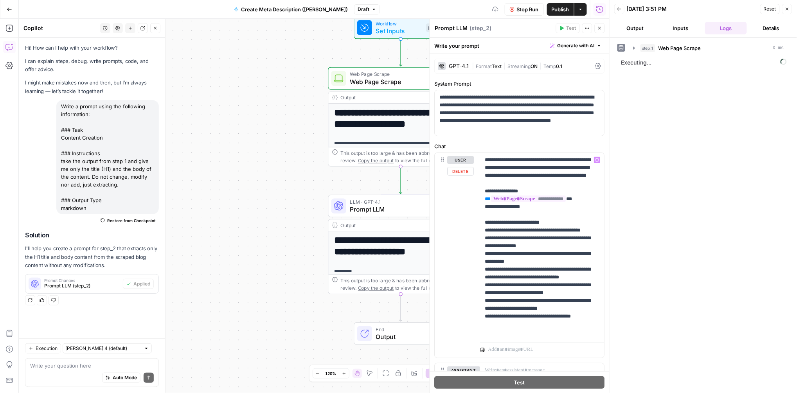
click at [657, 236] on div "step_1 Web Page Scrape 0 ms Executing..." at bounding box center [704, 215] width 172 height 348
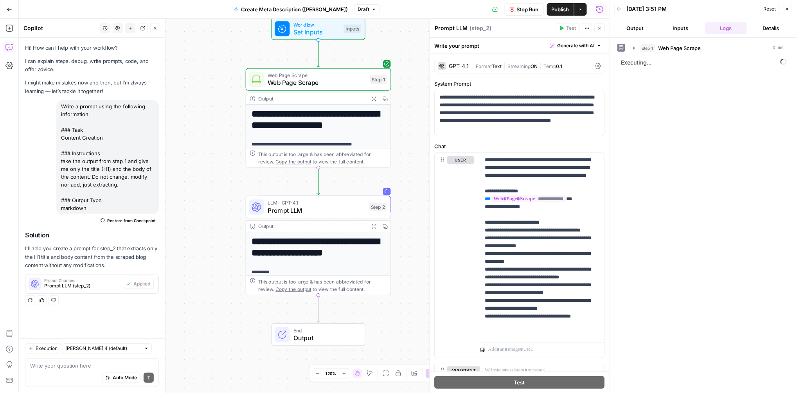
click at [657, 28] on button "Details" at bounding box center [771, 28] width 42 height 13
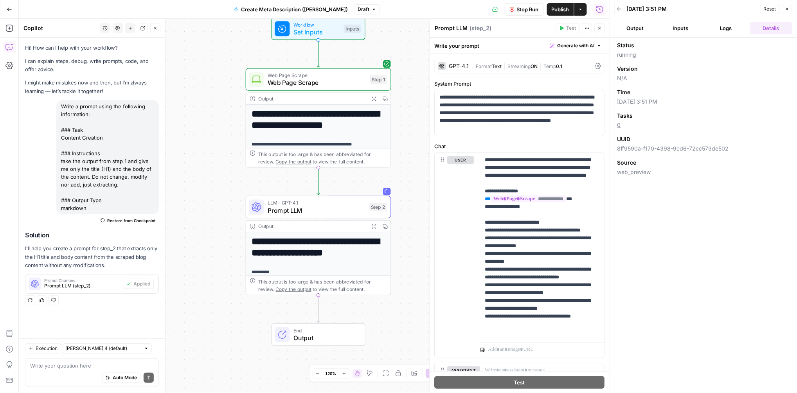
click at [657, 25] on button "Inputs" at bounding box center [681, 28] width 42 height 13
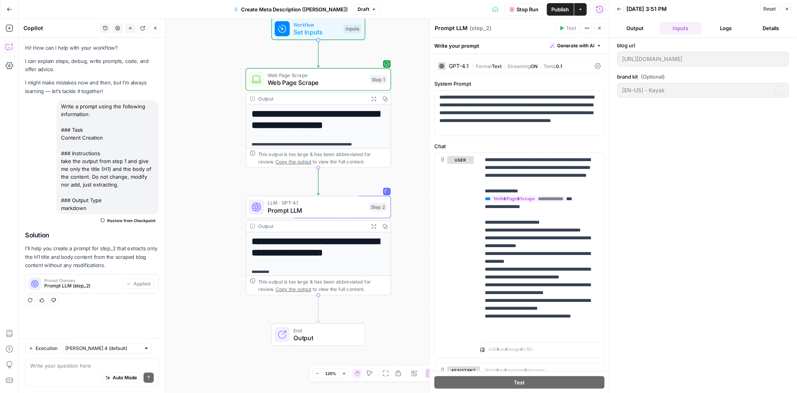
click at [637, 25] on button "Output" at bounding box center [636, 28] width 42 height 13
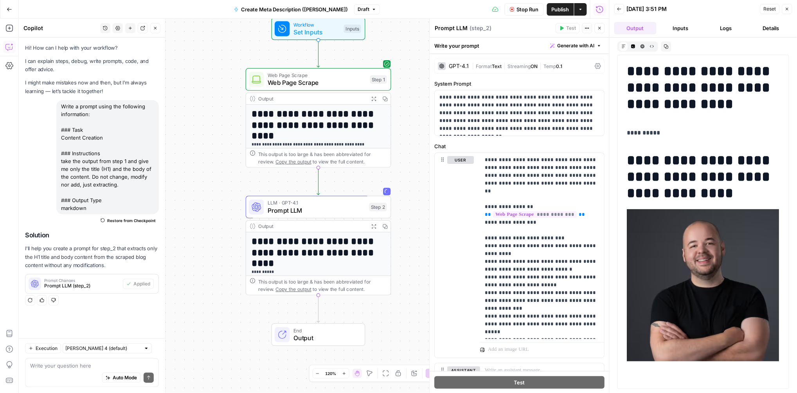
click at [319, 217] on div "LLM · GPT-4.1 Prompt LLM Step 2 Copy step Delete step Add Note Test" at bounding box center [319, 207] width 146 height 23
click at [347, 191] on icon "button" at bounding box center [346, 189] width 7 height 7
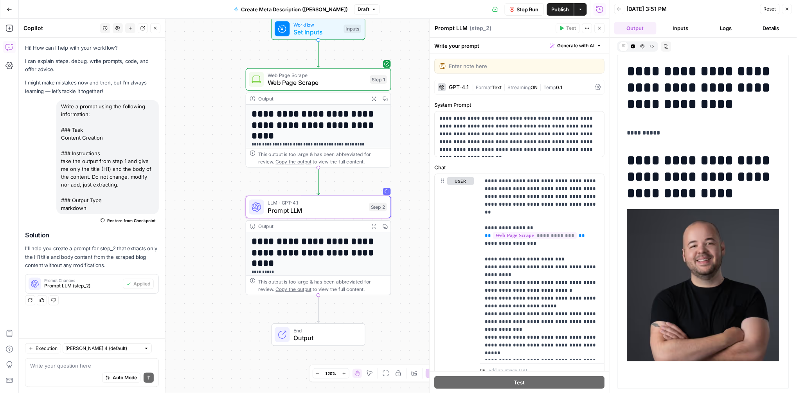
click at [465, 87] on div "GPT-4.1" at bounding box center [459, 87] width 20 height 5
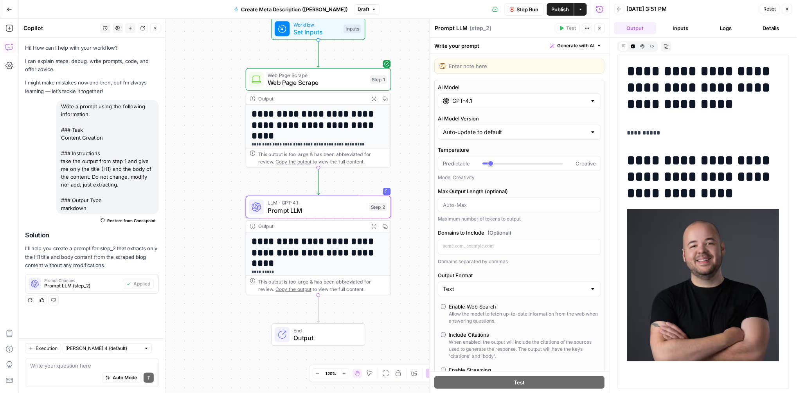
click at [493, 104] on input "GPT-4.1" at bounding box center [520, 101] width 134 height 8
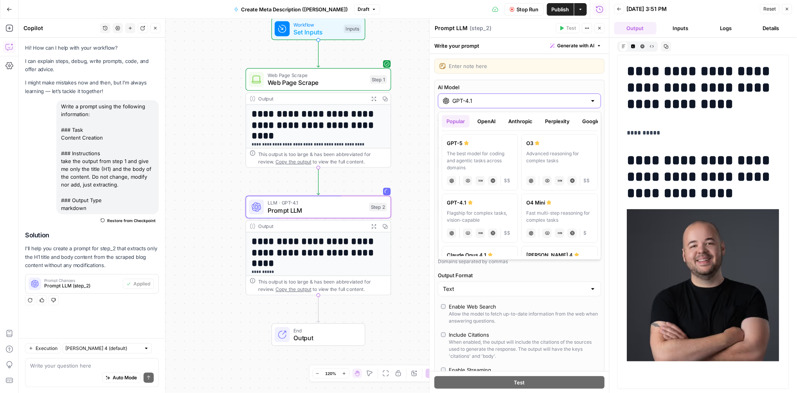
click at [493, 104] on input "GPT-4.1" at bounding box center [520, 101] width 134 height 8
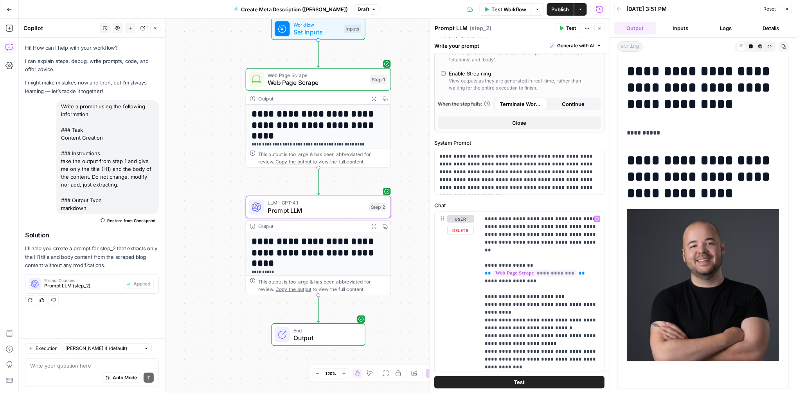
scroll to position [264, 0]
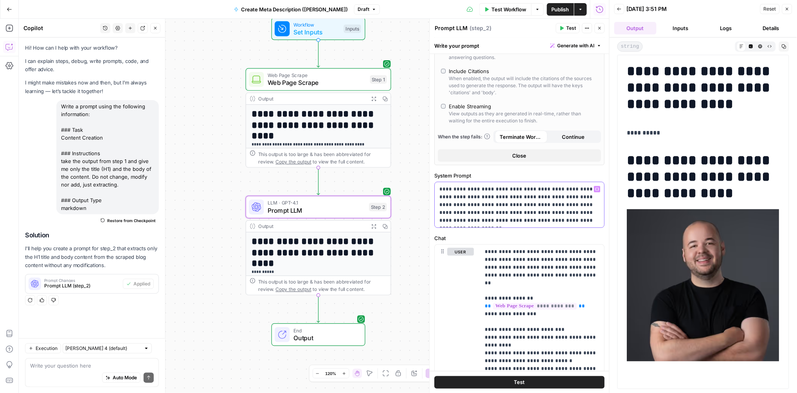
click at [447, 188] on p "**********" at bounding box center [520, 205] width 160 height 39
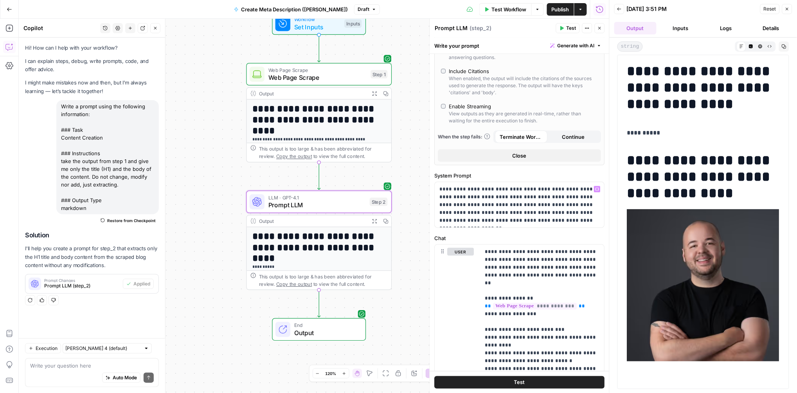
click at [154, 27] on icon "button" at bounding box center [155, 28] width 5 height 5
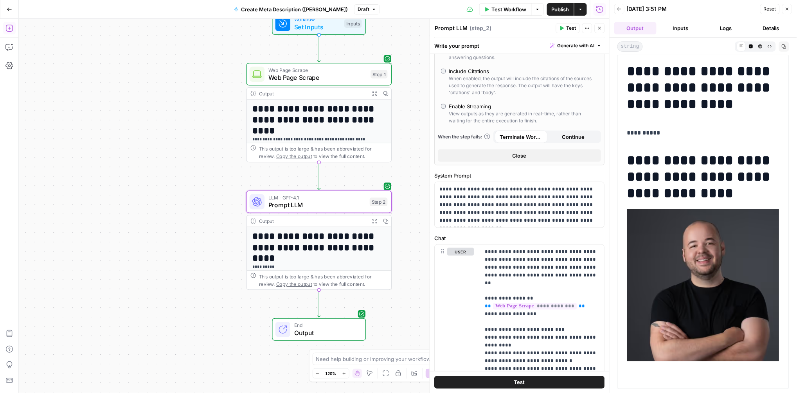
click at [11, 30] on icon "button" at bounding box center [9, 28] width 8 height 8
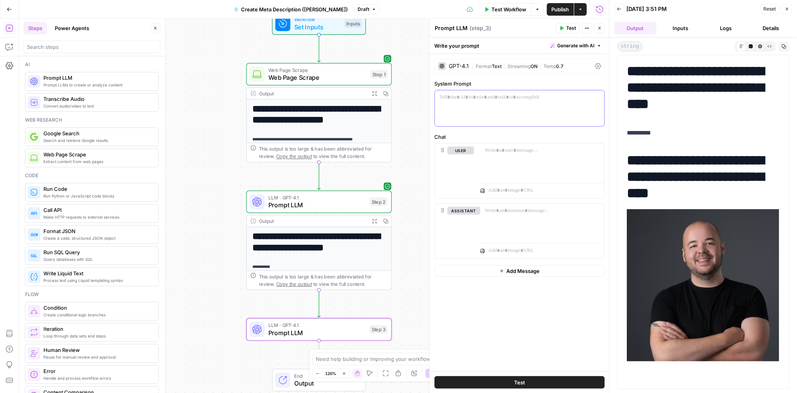
click at [481, 116] on div at bounding box center [520, 108] width 170 height 36
click at [620, 10] on icon "button" at bounding box center [619, 9] width 5 height 5
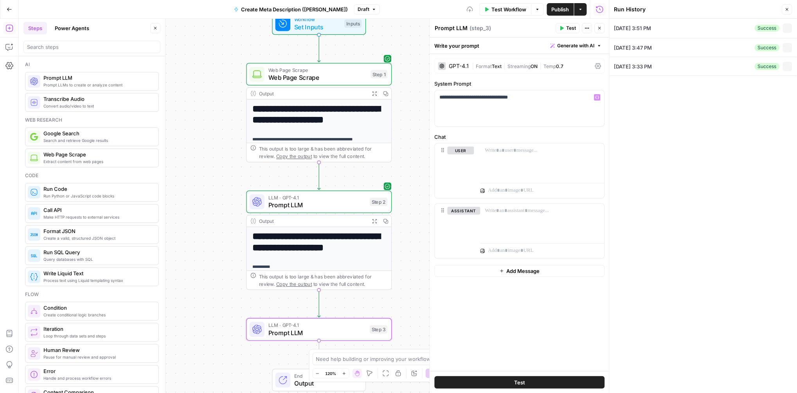
type input "[URL][DOMAIN_NAME]"
type input "[EN-US] - Kayak"
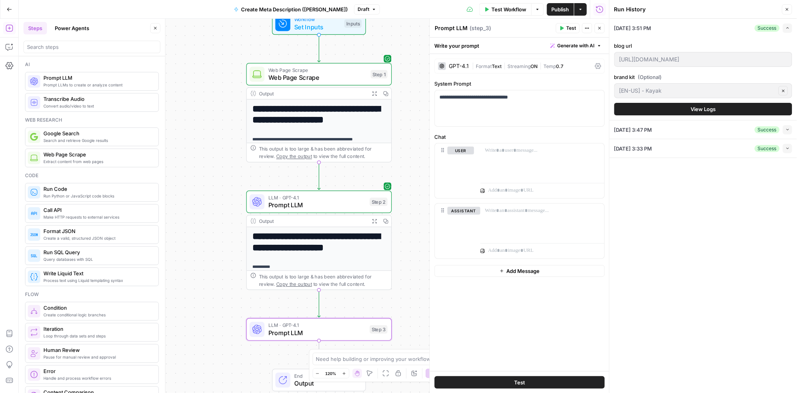
click at [657, 129] on icon "button" at bounding box center [788, 130] width 4 height 4
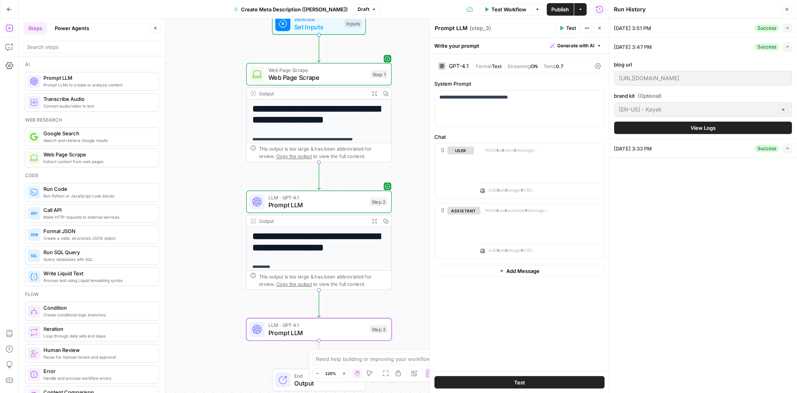
click at [657, 47] on icon "button" at bounding box center [788, 47] width 4 height 4
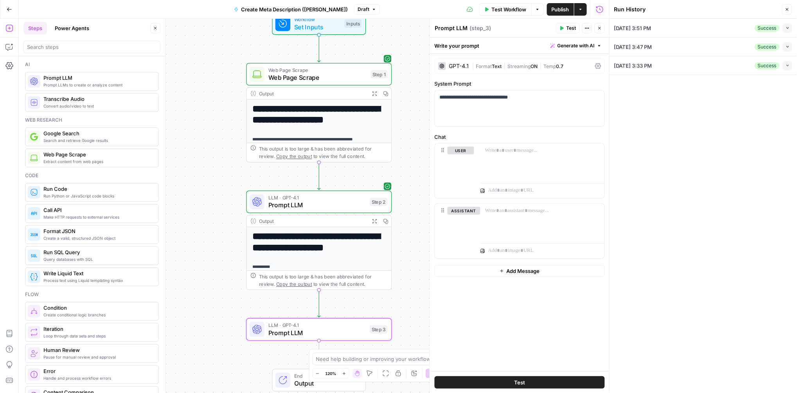
click at [657, 28] on div "09/22/25 at 3:51 PM Success Collapse" at bounding box center [704, 28] width 178 height 18
click at [644, 25] on span "09/22/25 at 3:51 PM" at bounding box center [633, 28] width 37 height 8
click at [605, 13] on button "Run History" at bounding box center [600, 9] width 13 height 13
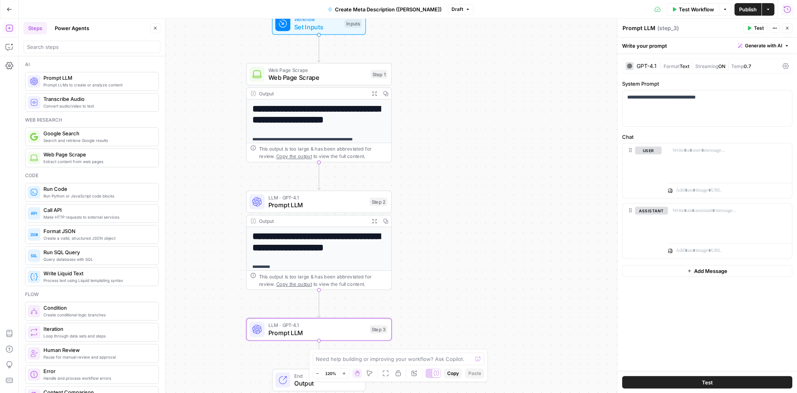
click at [314, 198] on span "LLM · GPT-4.1" at bounding box center [318, 197] width 98 height 7
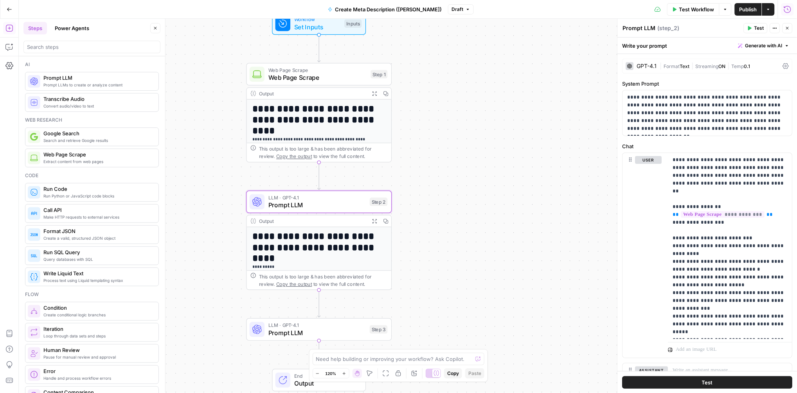
click at [657, 8] on icon "button" at bounding box center [788, 8] width 7 height 7
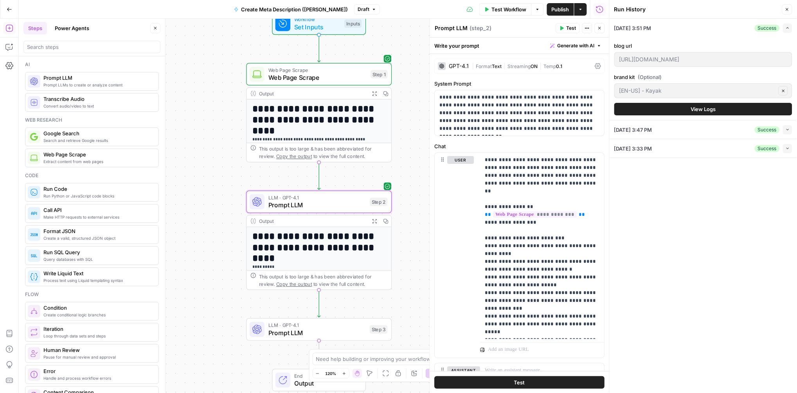
click at [657, 7] on icon "button" at bounding box center [787, 9] width 5 height 5
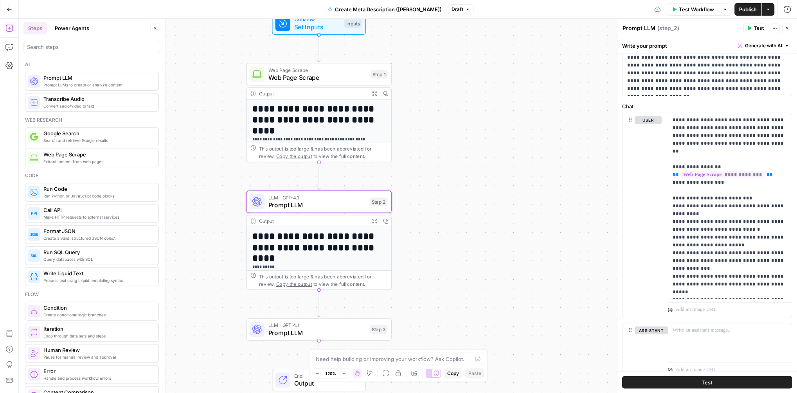
scroll to position [0, 0]
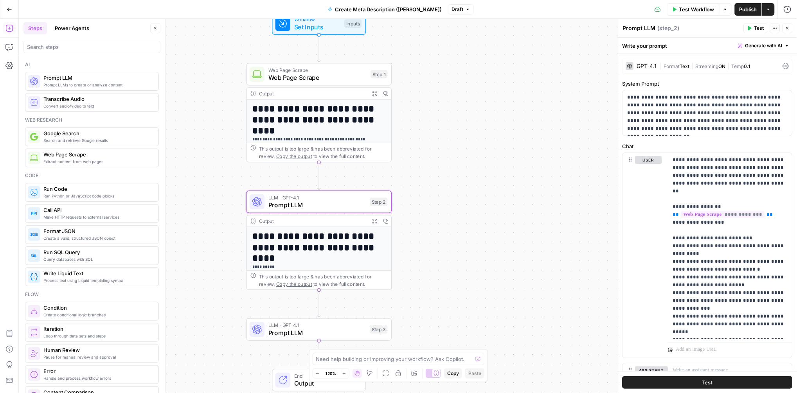
click at [307, 328] on span "Prompt LLM" at bounding box center [318, 332] width 98 height 9
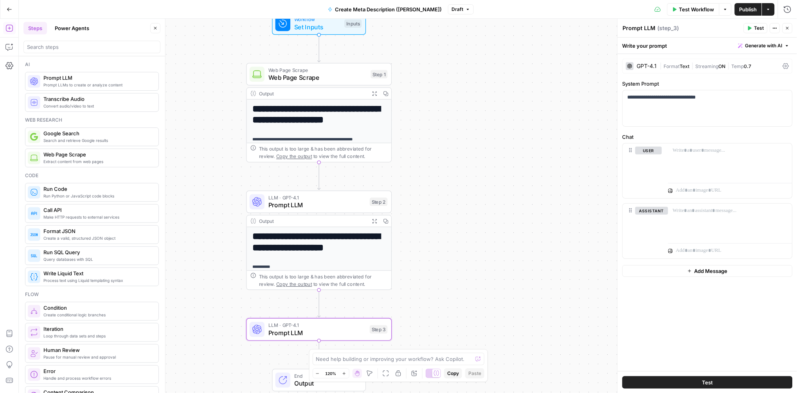
click at [321, 269] on p "**********" at bounding box center [319, 267] width 133 height 7
click at [338, 206] on span "Prompt LLM" at bounding box center [318, 205] width 98 height 9
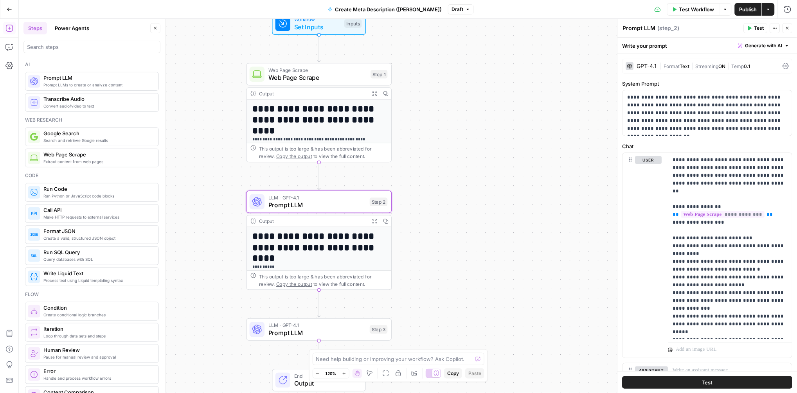
click at [657, 29] on span "( step_2 )" at bounding box center [669, 28] width 22 height 8
click at [657, 52] on div "Write your prompt Generate with AI" at bounding box center [708, 46] width 180 height 16
click at [657, 64] on span "Format" at bounding box center [672, 66] width 16 height 6
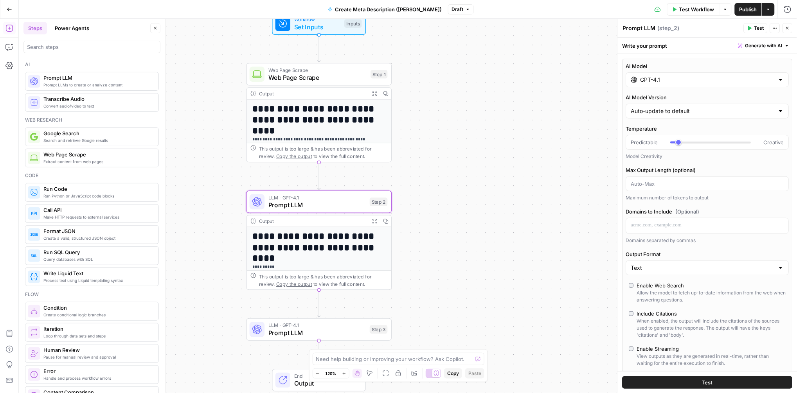
click at [657, 41] on div "Write your prompt Generate with AI" at bounding box center [708, 46] width 180 height 16
click at [657, 44] on div "Write your prompt Generate with AI" at bounding box center [708, 46] width 180 height 16
click at [290, 328] on span "Prompt LLM" at bounding box center [318, 332] width 98 height 9
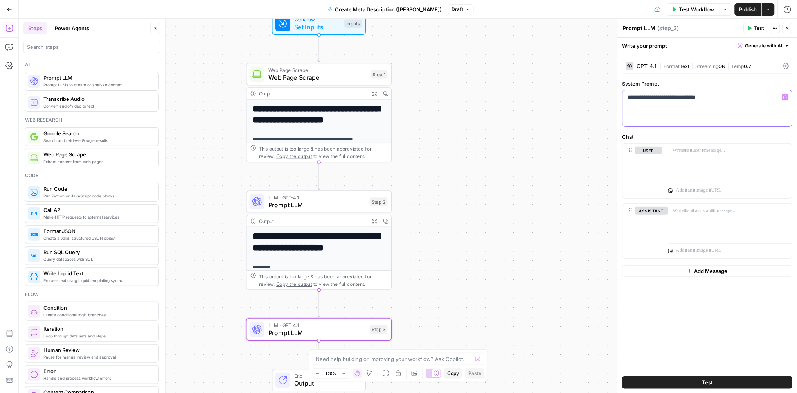
click at [657, 109] on div "**********" at bounding box center [708, 108] width 170 height 36
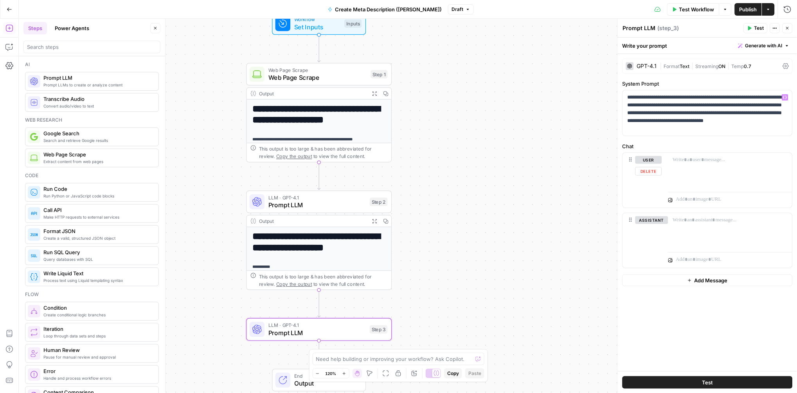
click at [657, 150] on div "Chat user Delete assistant" at bounding box center [708, 205] width 170 height 126
drag, startPoint x: 617, startPoint y: 120, endPoint x: 613, endPoint y: 117, distance: 5.4
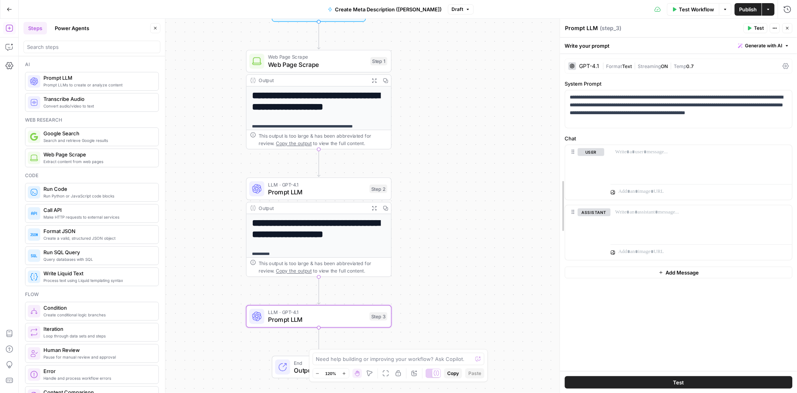
drag, startPoint x: 617, startPoint y: 182, endPoint x: 564, endPoint y: 186, distance: 53.0
click at [321, 191] on span "Prompt LLM" at bounding box center [317, 192] width 98 height 9
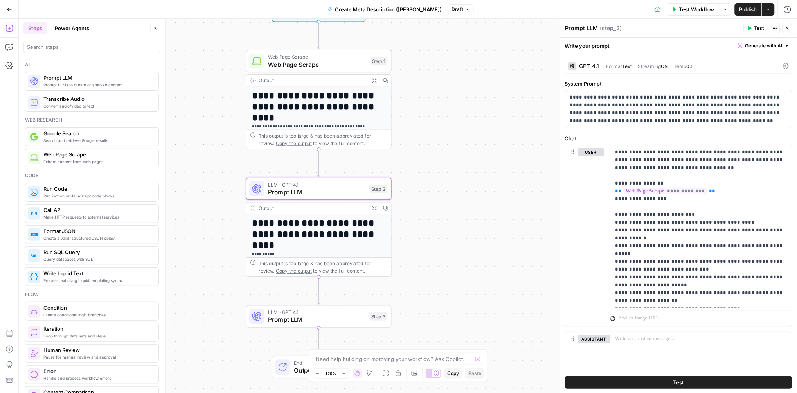
click at [611, 29] on span "( step_2 )" at bounding box center [612, 28] width 22 height 8
click at [597, 28] on div "Prompt LLM Prompt LLM" at bounding box center [582, 27] width 37 height 9
click at [584, 28] on textarea "Prompt LLM" at bounding box center [582, 28] width 33 height 8
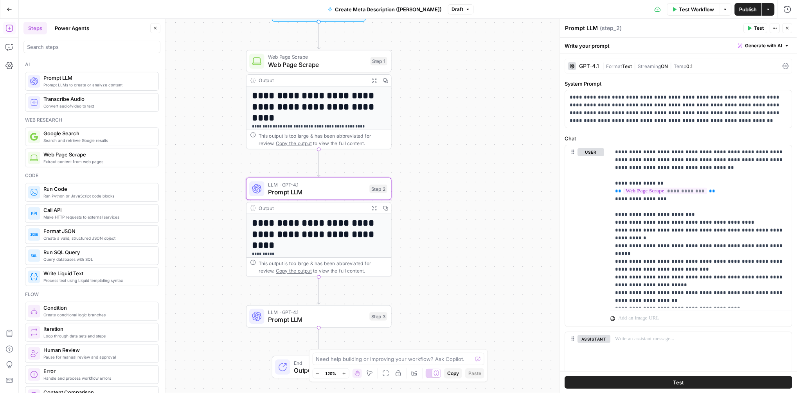
click at [584, 28] on textarea "Prompt LLM" at bounding box center [582, 28] width 33 height 8
type textarea "Extract Title + Body"
click at [657, 31] on div "Extract Title + Body Extract Title + Body ( step_2 )" at bounding box center [653, 28] width 177 height 9
click at [657, 27] on span "Test" at bounding box center [760, 28] width 10 height 7
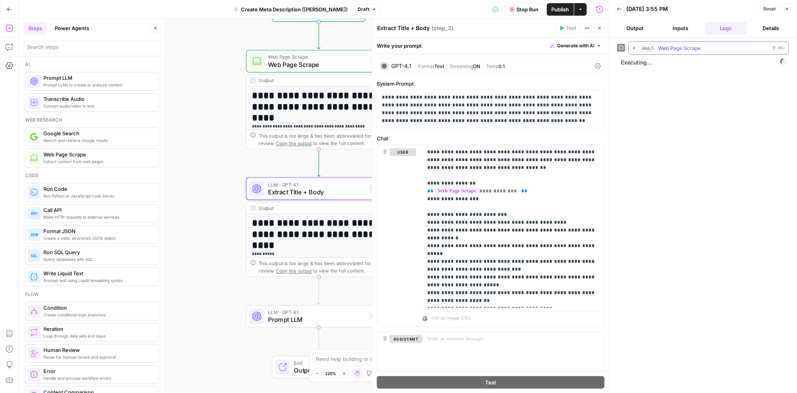
click at [657, 43] on button "step_1 Web Page Scrape 0 ms" at bounding box center [709, 48] width 160 height 13
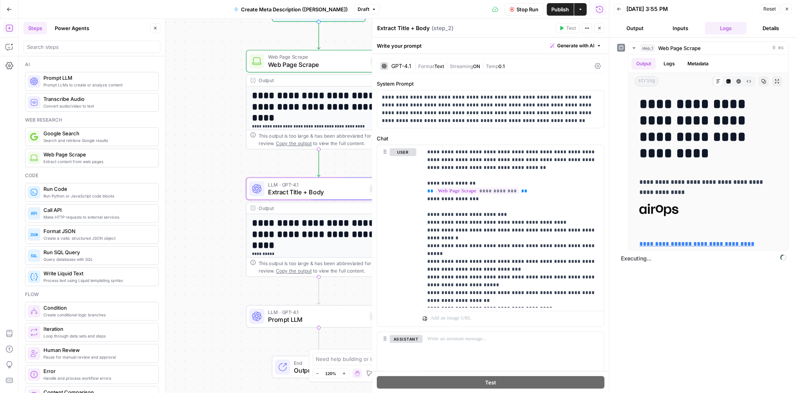
click at [657, 27] on button "Logs" at bounding box center [726, 28] width 42 height 13
click at [618, 9] on icon "button" at bounding box center [619, 9] width 5 height 5
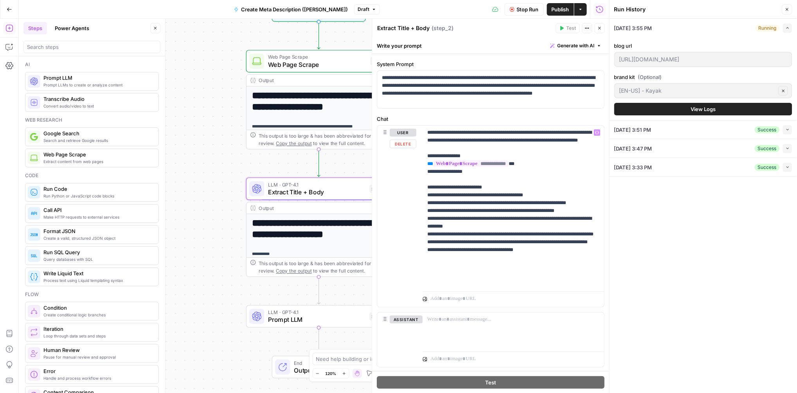
scroll to position [14, 0]
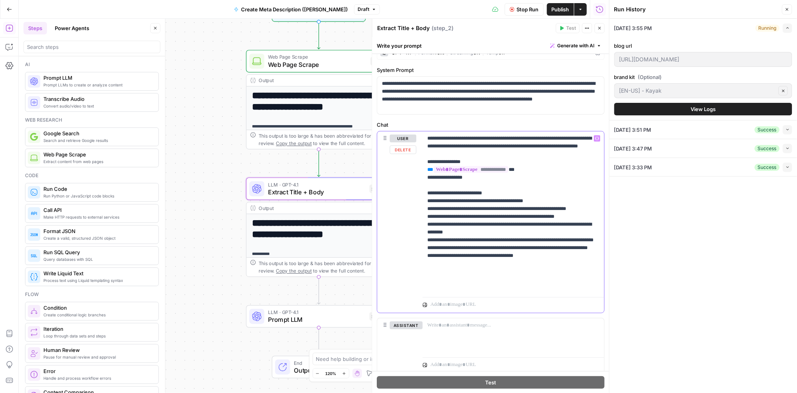
drag, startPoint x: 465, startPoint y: 280, endPoint x: 428, endPoint y: 141, distance: 143.4
click at [428, 141] on p "**********" at bounding box center [514, 213] width 172 height 157
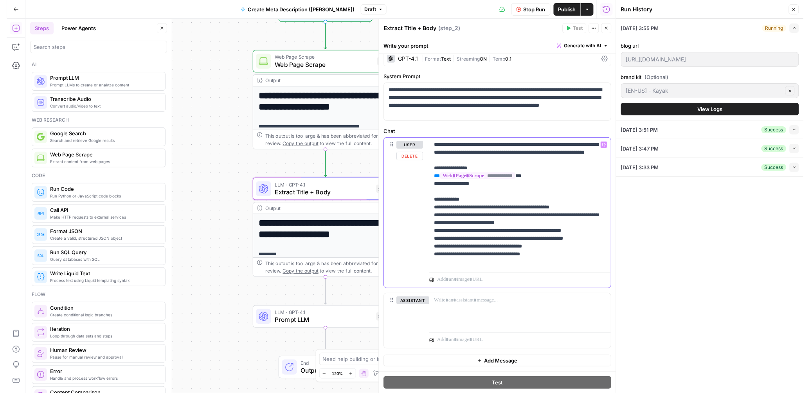
scroll to position [0, 0]
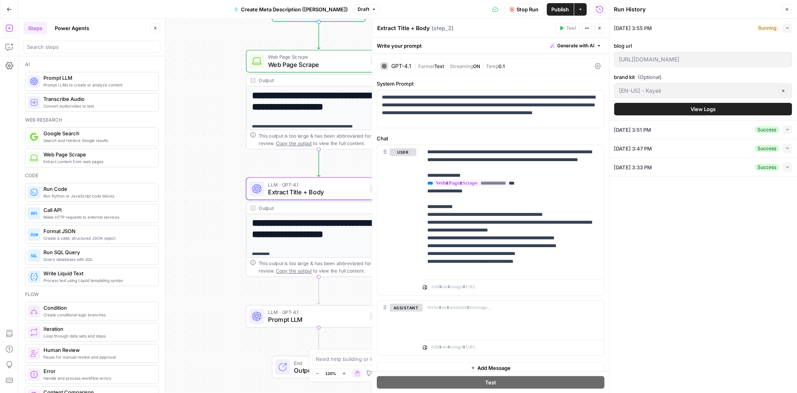
click at [225, 287] on div "**********" at bounding box center [314, 206] width 591 height 375
click at [326, 319] on span "Prompt LLM" at bounding box center [317, 320] width 98 height 9
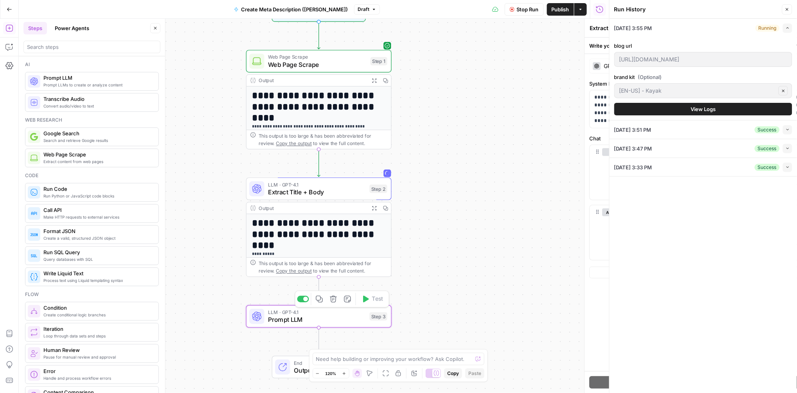
type textarea "Prompt LLM"
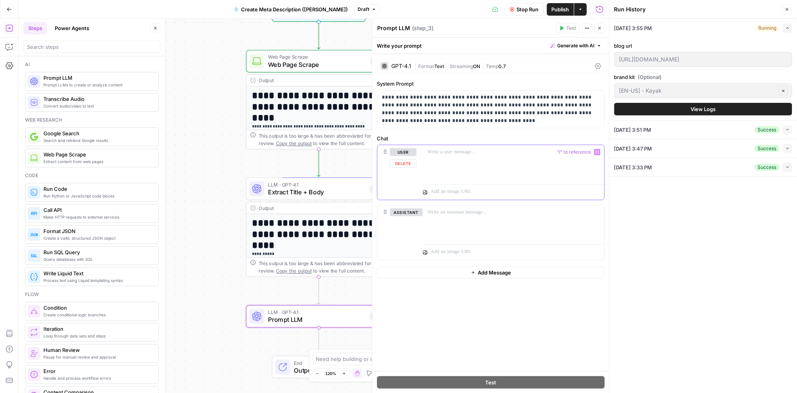
click at [453, 153] on p at bounding box center [514, 152] width 172 height 8
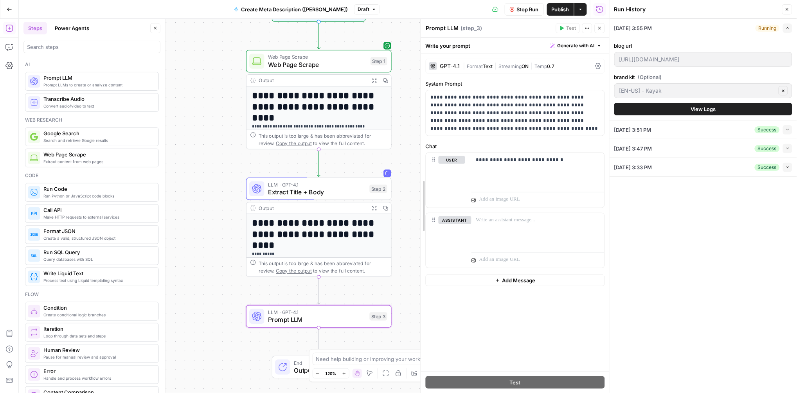
drag, startPoint x: 373, startPoint y: 149, endPoint x: 422, endPoint y: 149, distance: 48.5
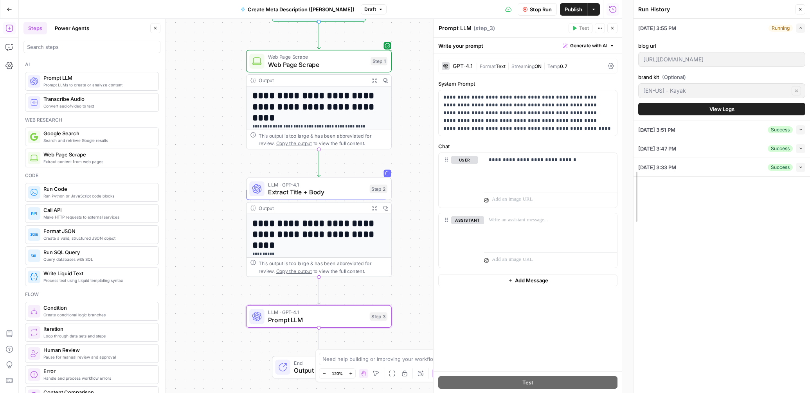
drag, startPoint x: 626, startPoint y: 114, endPoint x: 637, endPoint y: 114, distance: 11.0
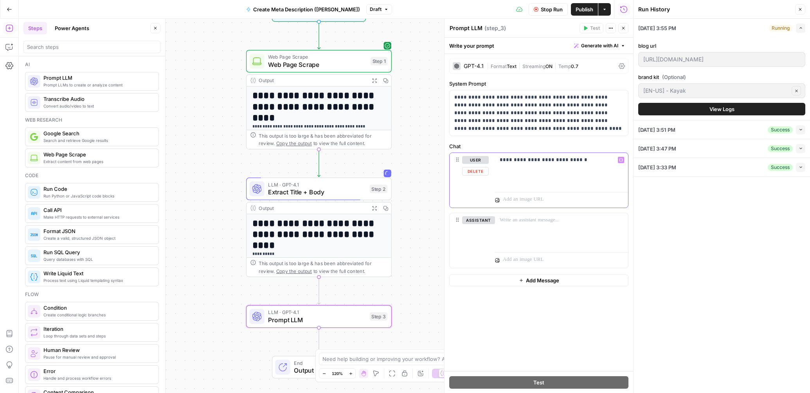
click at [586, 159] on p "**********" at bounding box center [562, 160] width 124 height 8
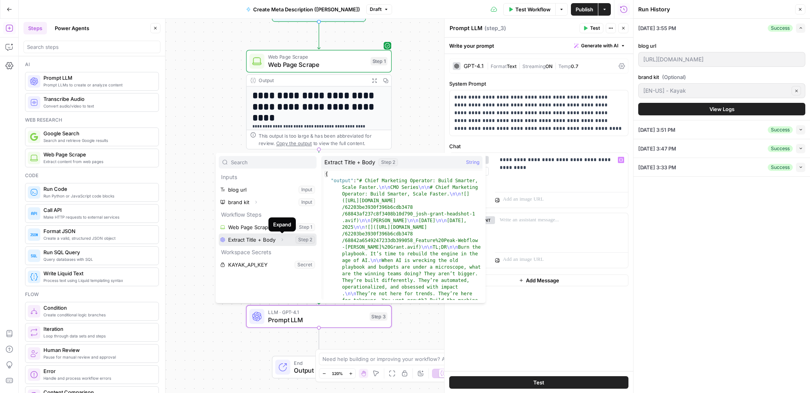
click at [283, 240] on icon "button" at bounding box center [283, 240] width 2 height 3
click at [307, 240] on button "Select variable Extract Title + Body" at bounding box center [268, 240] width 98 height 13
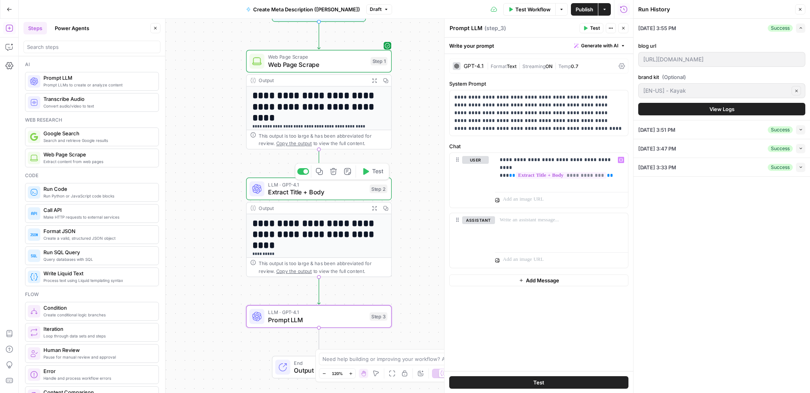
click at [344, 190] on span "Extract Title + Body" at bounding box center [317, 192] width 98 height 9
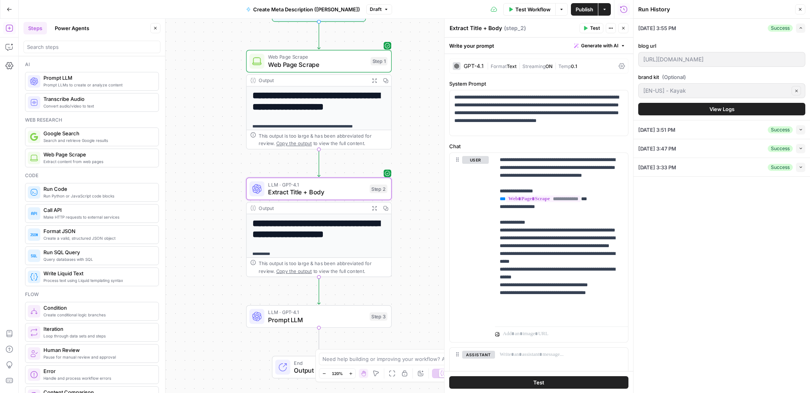
click at [541, 340] on span "Test" at bounding box center [539, 383] width 11 height 8
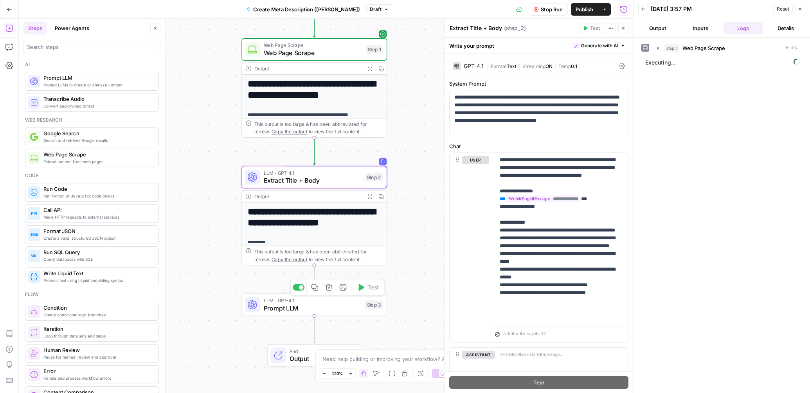
click at [299, 308] on span "Prompt LLM" at bounding box center [313, 308] width 98 height 9
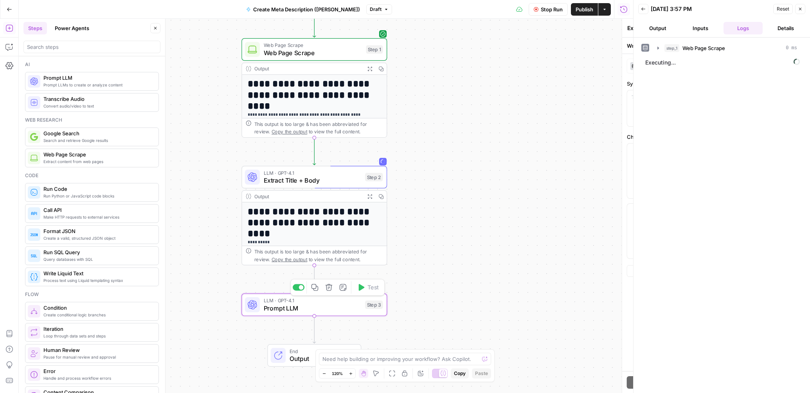
type textarea "Prompt LLM"
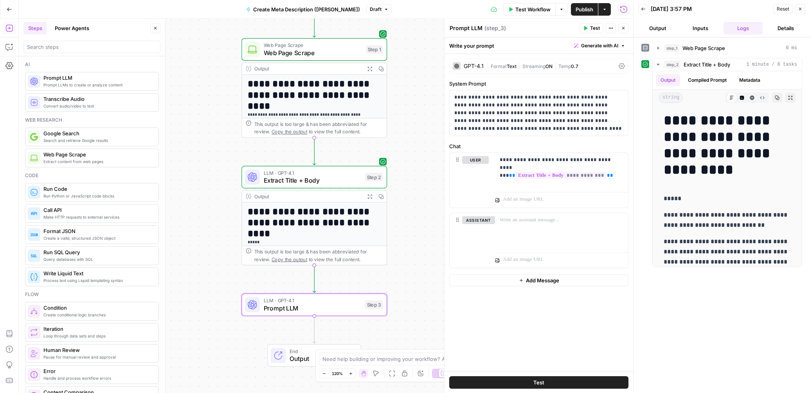
click at [498, 383] on button "Test" at bounding box center [538, 383] width 179 height 13
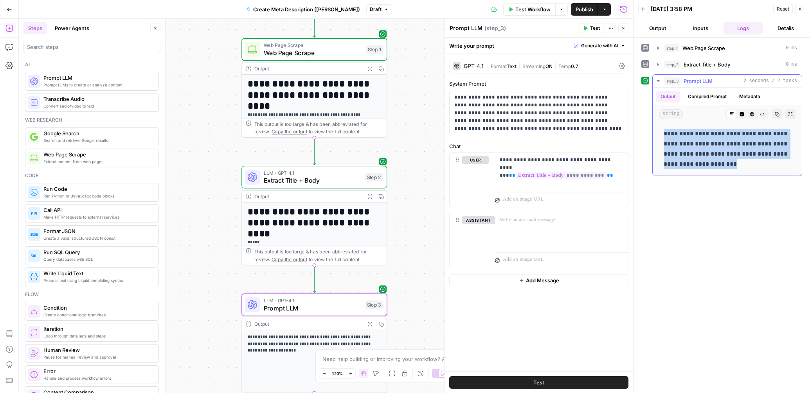
drag, startPoint x: 665, startPoint y: 135, endPoint x: 752, endPoint y: 168, distance: 92.9
click at [752, 168] on p "**********" at bounding box center [727, 149] width 127 height 41
copy p "**********"
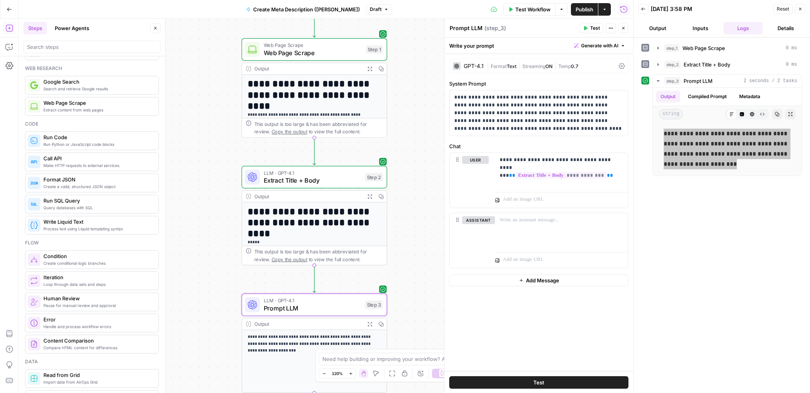
scroll to position [52, 0]
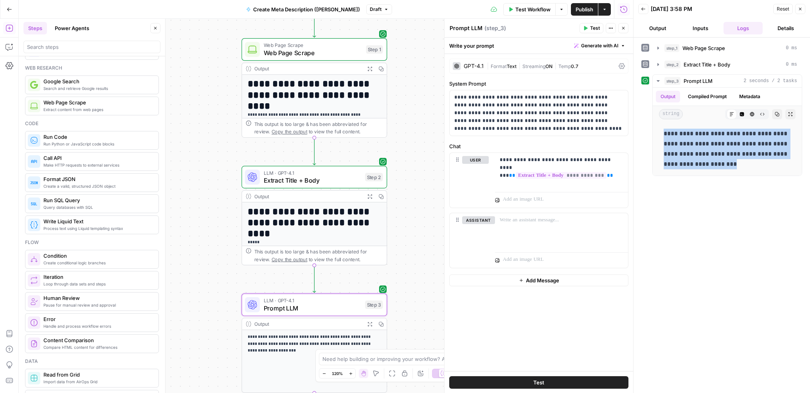
click at [64, 184] on span "Create a valid, structured JSON object" at bounding box center [97, 186] width 109 height 6
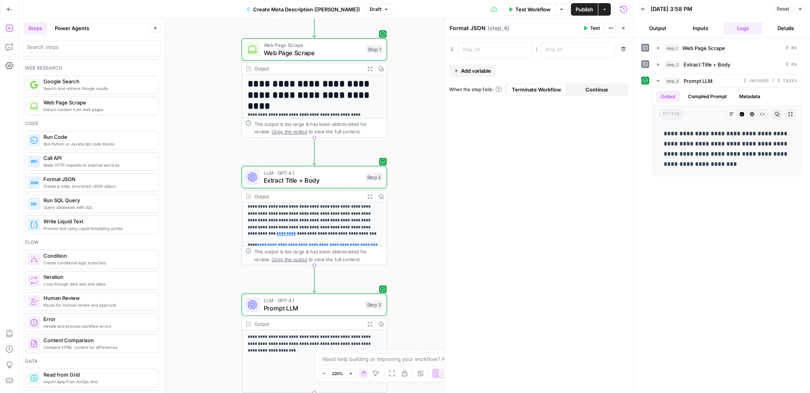
scroll to position [124, 0]
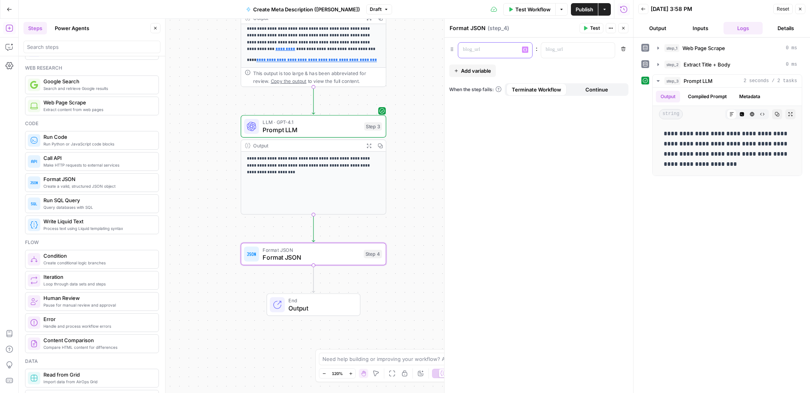
click at [489, 47] on p at bounding box center [489, 50] width 52 height 8
click at [571, 50] on p at bounding box center [572, 50] width 52 height 8
click at [606, 50] on icon "button" at bounding box center [608, 50] width 4 height 4
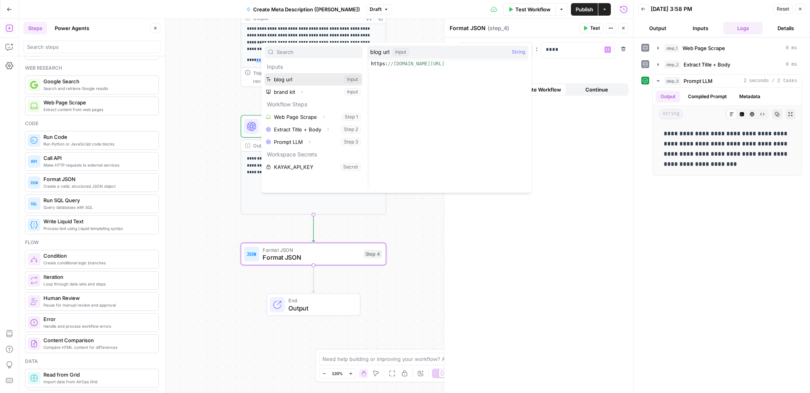
click at [290, 77] on button "Select variable blog url" at bounding box center [314, 79] width 98 height 13
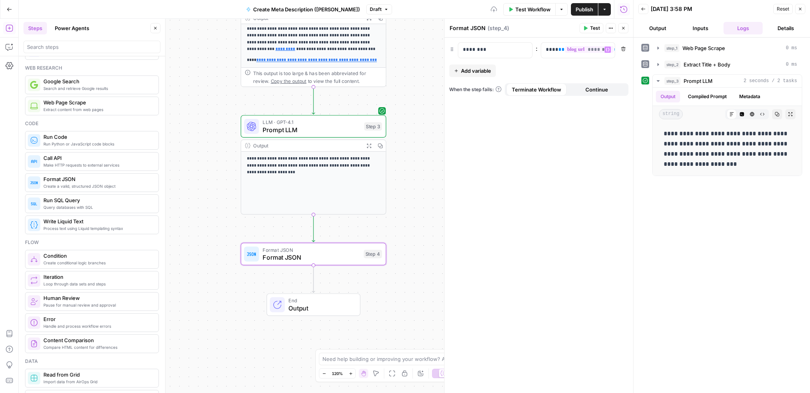
click at [479, 71] on span "Add variable" at bounding box center [476, 71] width 30 height 8
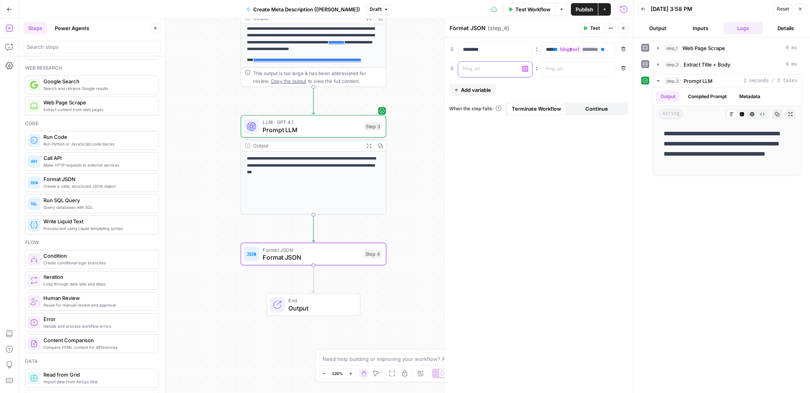
click at [483, 67] on p at bounding box center [489, 69] width 52 height 8
click at [568, 75] on div at bounding box center [571, 69] width 61 height 15
click at [609, 67] on icon "button" at bounding box center [608, 69] width 4 height 4
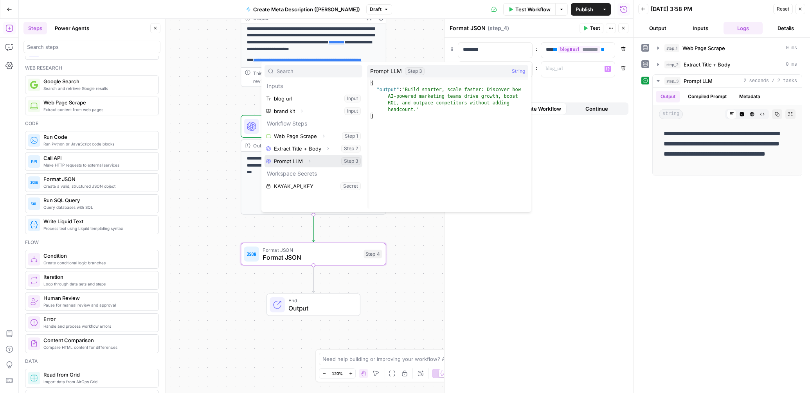
click at [286, 164] on button "Select variable Prompt LLM" at bounding box center [314, 161] width 98 height 13
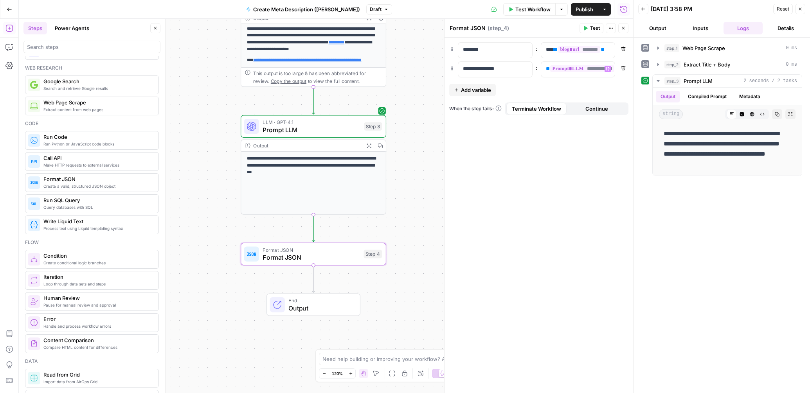
click at [275, 130] on span "Prompt LLM" at bounding box center [312, 129] width 98 height 9
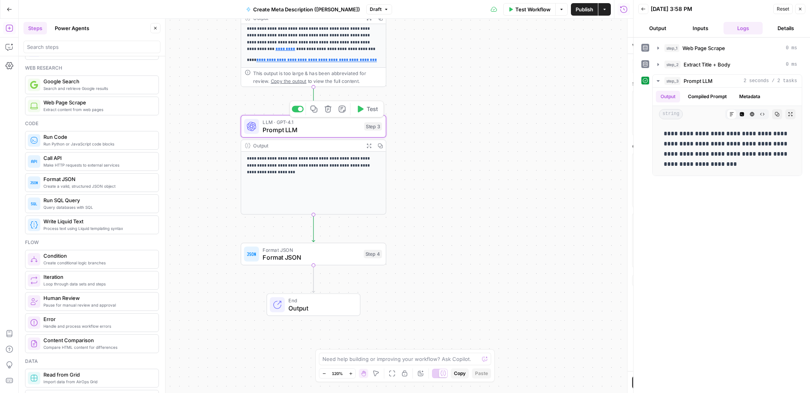
click at [275, 130] on span "Prompt LLM" at bounding box center [312, 129] width 98 height 9
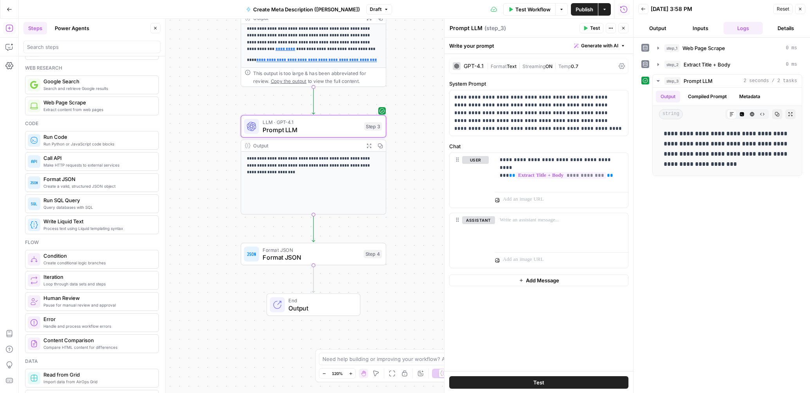
click at [468, 29] on textarea "Prompt LLM" at bounding box center [466, 28] width 33 height 8
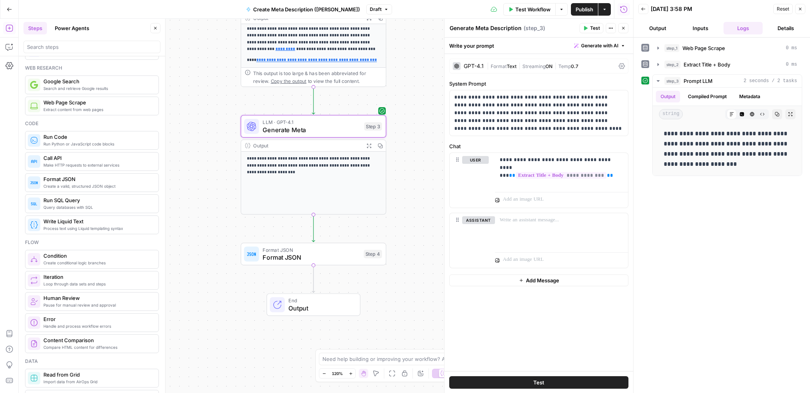
type textarea "Generate Meta Description"
click at [305, 263] on div "Format JSON Format JSON Step 4 Copy step Delete step Add Note Test" at bounding box center [314, 254] width 146 height 23
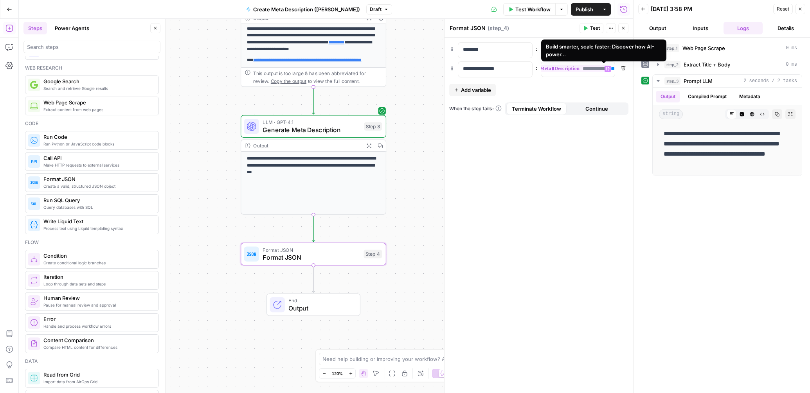
scroll to position [0, 0]
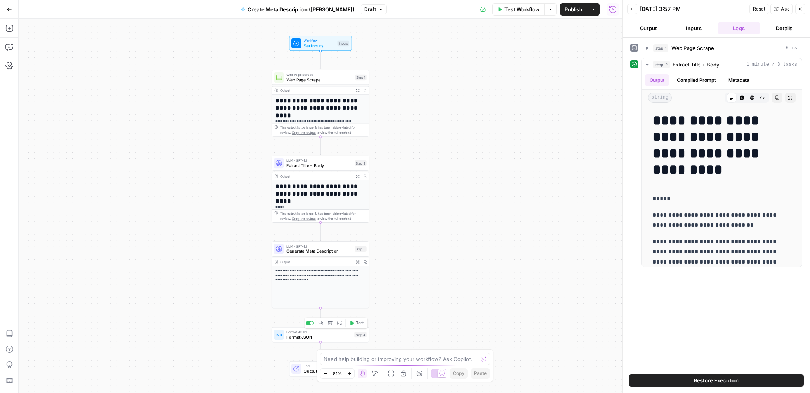
click at [305, 337] on span "Format JSON" at bounding box center [319, 337] width 65 height 6
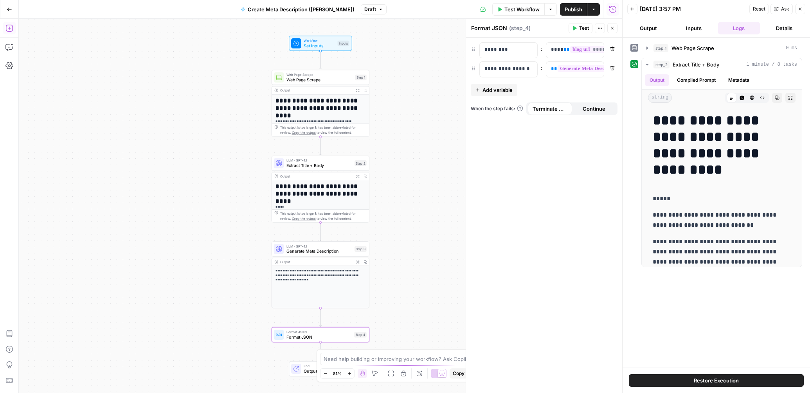
click at [14, 31] on button "Add Steps" at bounding box center [9, 28] width 13 height 13
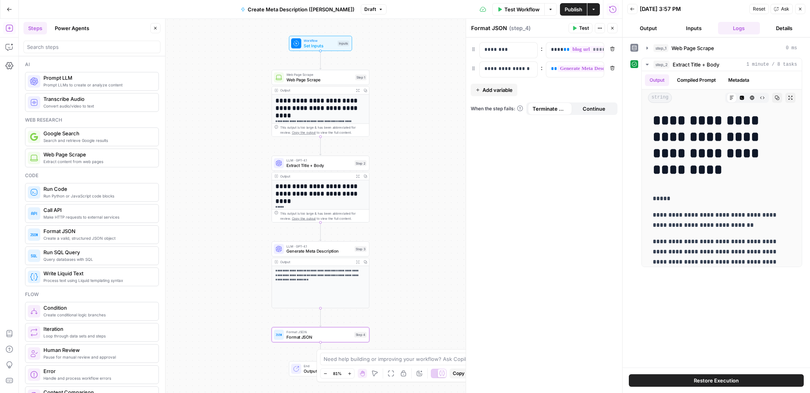
click at [573, 6] on span "Publish" at bounding box center [574, 9] width 18 height 8
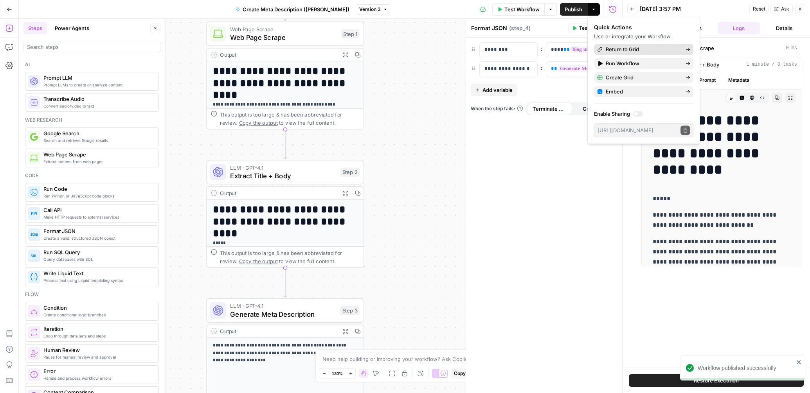
click at [663, 53] on span "Return to Grid" at bounding box center [643, 49] width 74 height 8
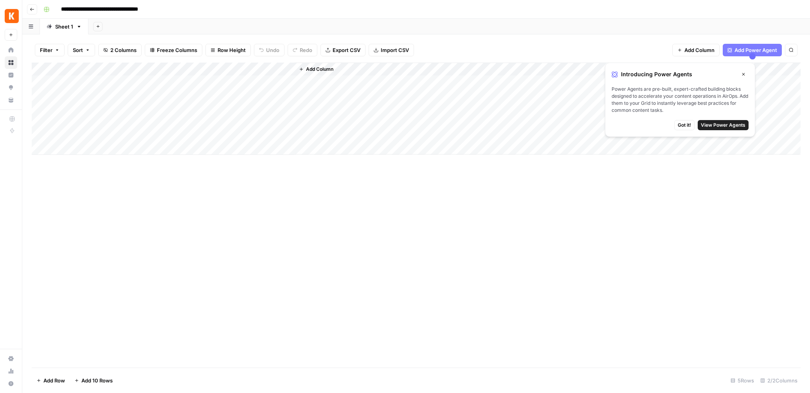
click at [133, 82] on div "Add Column" at bounding box center [416, 109] width 769 height 92
click at [129, 86] on div "Add Column" at bounding box center [416, 109] width 769 height 92
paste textarea "**********"
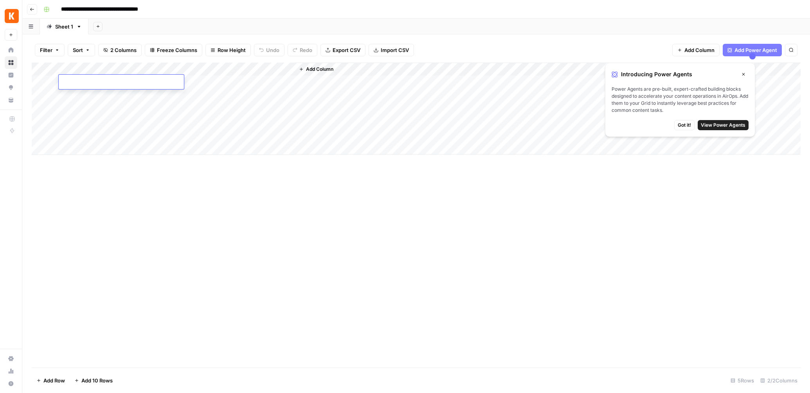
type textarea "**********"
click at [227, 86] on div "Add Column" at bounding box center [416, 109] width 769 height 92
click at [232, 82] on div "Add Column" at bounding box center [416, 109] width 769 height 92
click at [308, 65] on button "Add Column" at bounding box center [316, 69] width 41 height 10
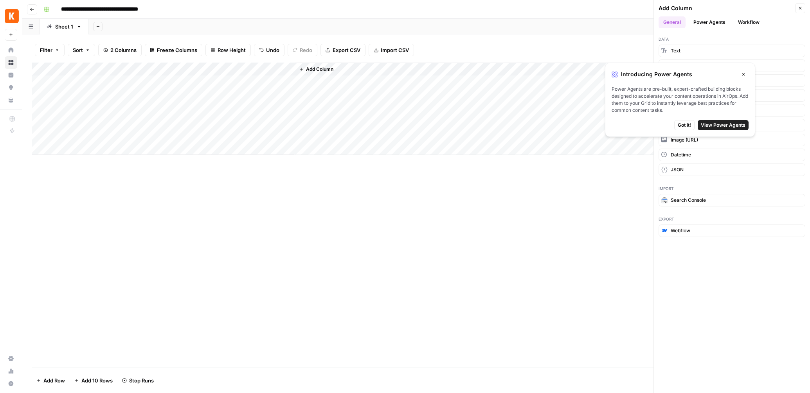
drag, startPoint x: 717, startPoint y: 76, endPoint x: 521, endPoint y: 204, distance: 234.2
click at [521, 204] on body "**********" at bounding box center [405, 196] width 810 height 393
click at [729, 262] on div "Data Text Markdown HTML Number Single Select URL Image (URL) Datetime JSON Impo…" at bounding box center [732, 212] width 156 height 362
click at [705, 69] on div "Introducing Power Agents Close" at bounding box center [680, 74] width 137 height 10
click at [713, 118] on div "Introducing Power Agents Close Power Agents are pre-built, expert-crafted build…" at bounding box center [680, 100] width 150 height 74
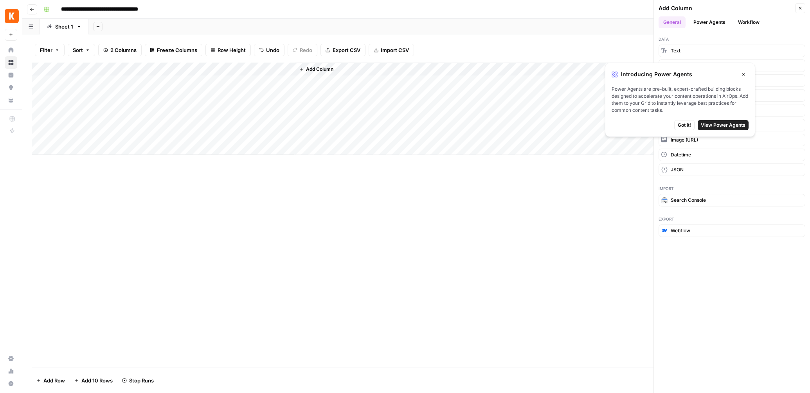
click at [713, 123] on span "View Power Agents" at bounding box center [723, 125] width 45 height 7
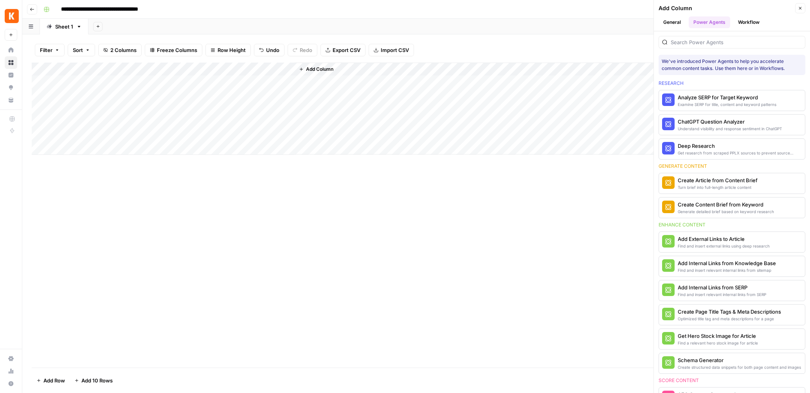
click at [673, 21] on button "General" at bounding box center [672, 22] width 27 height 12
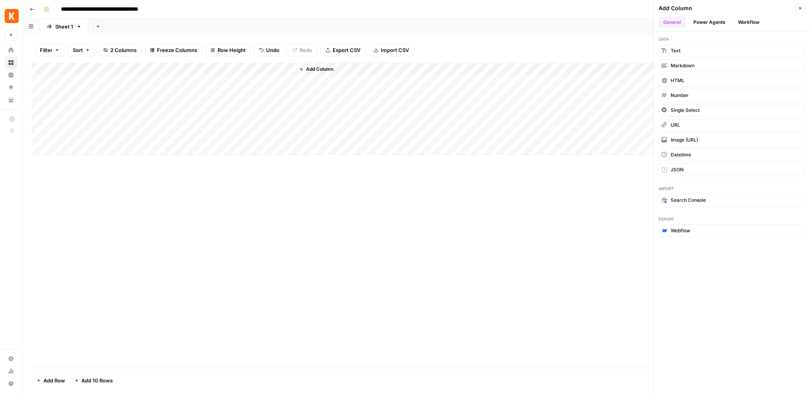
click at [702, 22] on button "Power Agents" at bounding box center [709, 22] width 41 height 12
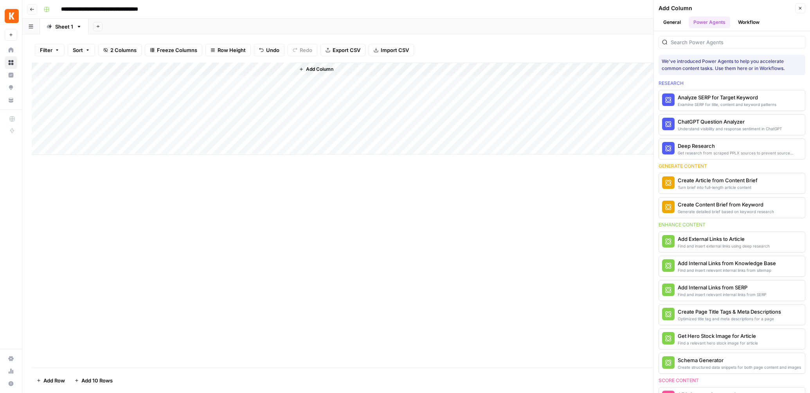
click at [745, 21] on button "Workflow" at bounding box center [749, 22] width 31 height 12
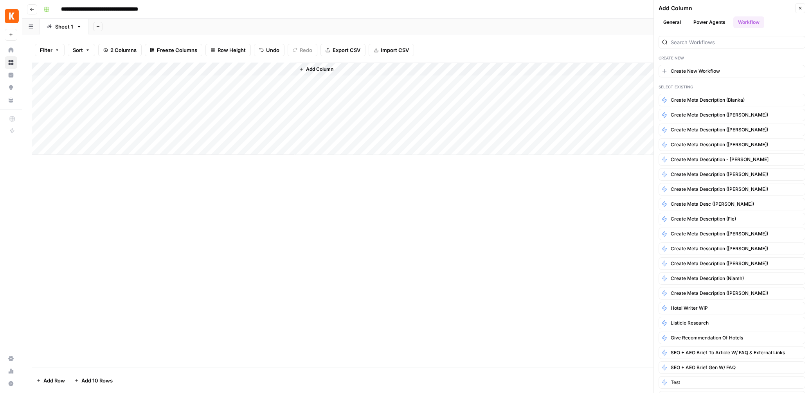
click at [676, 21] on button "General" at bounding box center [672, 22] width 27 height 12
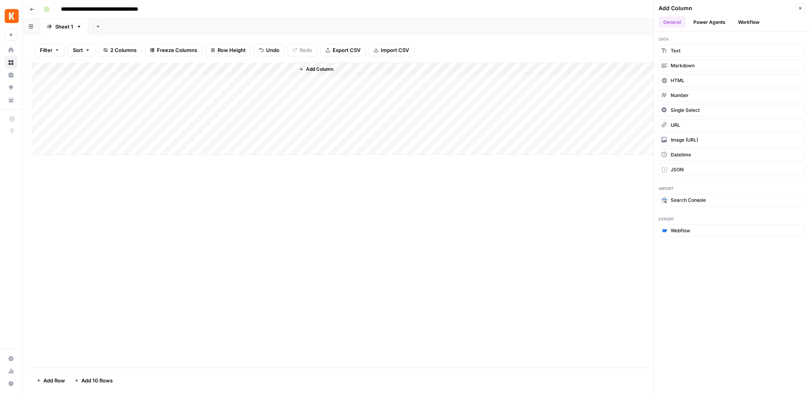
click at [316, 67] on span "Add Column" at bounding box center [319, 69] width 27 height 7
click at [706, 22] on button "Power Agents" at bounding box center [709, 22] width 41 height 12
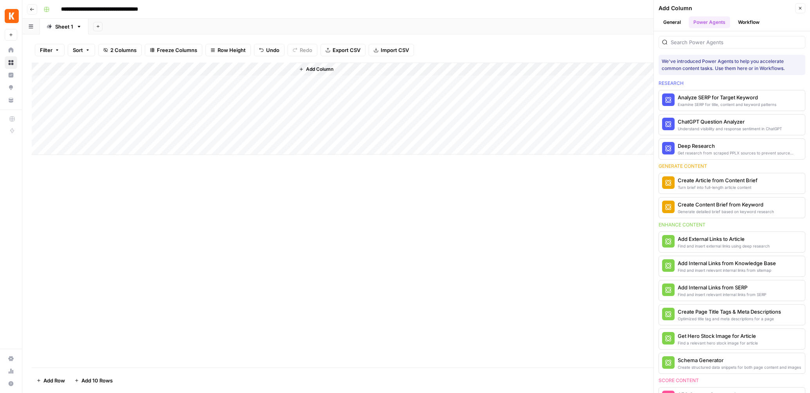
click at [756, 22] on button "Workflow" at bounding box center [749, 22] width 31 height 12
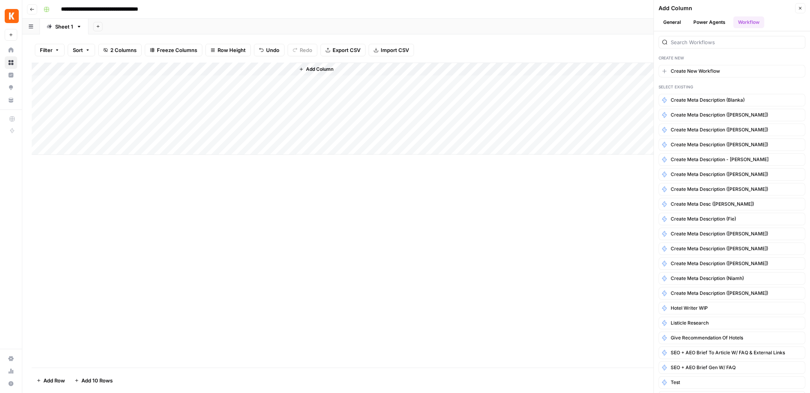
click at [0, 0] on div "Add Column" at bounding box center [0, 0] width 0 height 0
click at [670, 17] on button "General" at bounding box center [672, 22] width 27 height 12
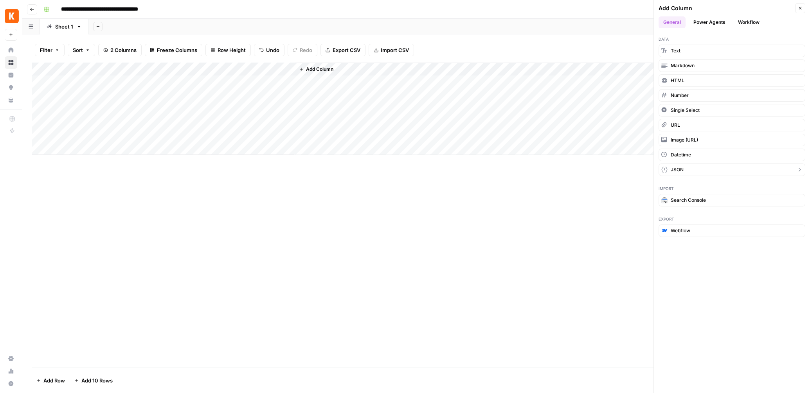
click at [698, 168] on button "JSON" at bounding box center [732, 170] width 147 height 13
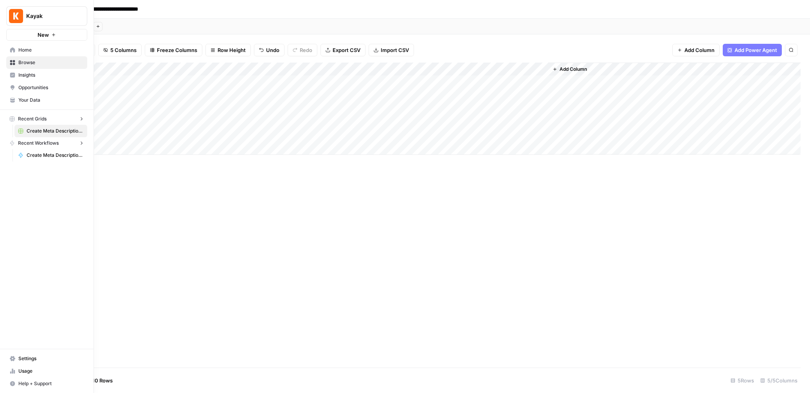
click at [18, 14] on img "Workspace: Kayak" at bounding box center [16, 16] width 14 height 14
click at [30, 60] on span "Kayak" at bounding box center [72, 59] width 96 height 8
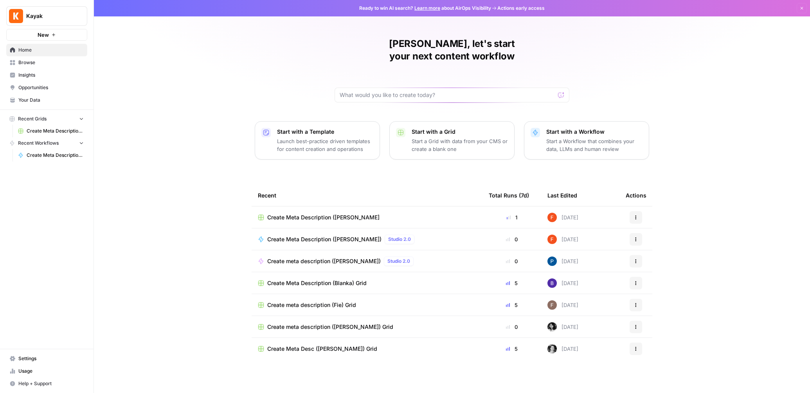
click at [327, 236] on span "Create Meta Description ([PERSON_NAME])" at bounding box center [324, 240] width 114 height 8
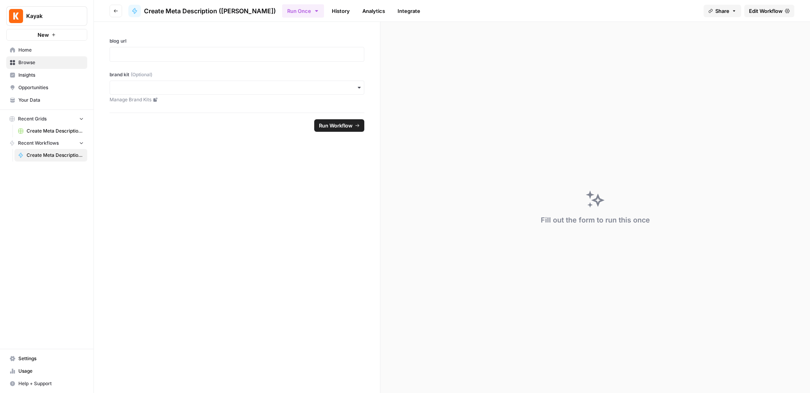
click at [342, 120] on button "Run Workflow" at bounding box center [339, 125] width 50 height 13
click at [36, 53] on span "Home" at bounding box center [50, 50] width 65 height 7
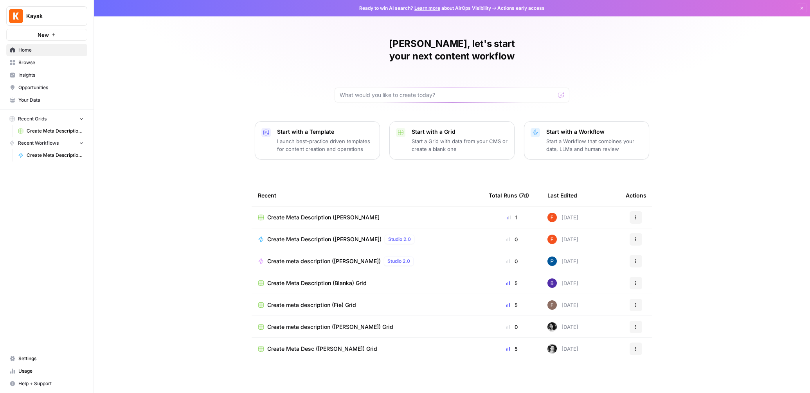
click at [343, 236] on span "Create Meta Description ([PERSON_NAME])" at bounding box center [324, 240] width 114 height 8
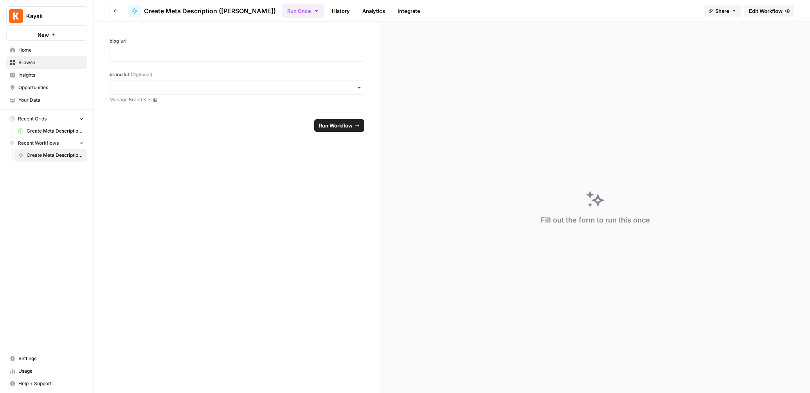
click at [115, 9] on icon "button" at bounding box center [116, 11] width 5 height 5
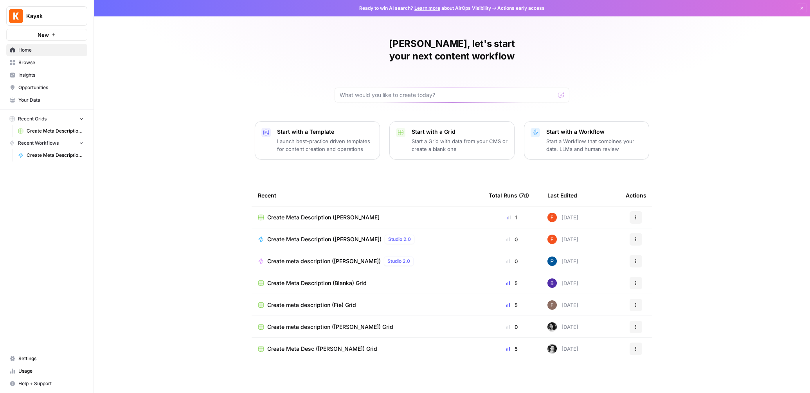
click at [333, 236] on span "Create Meta Description ([PERSON_NAME])" at bounding box center [324, 240] width 114 height 8
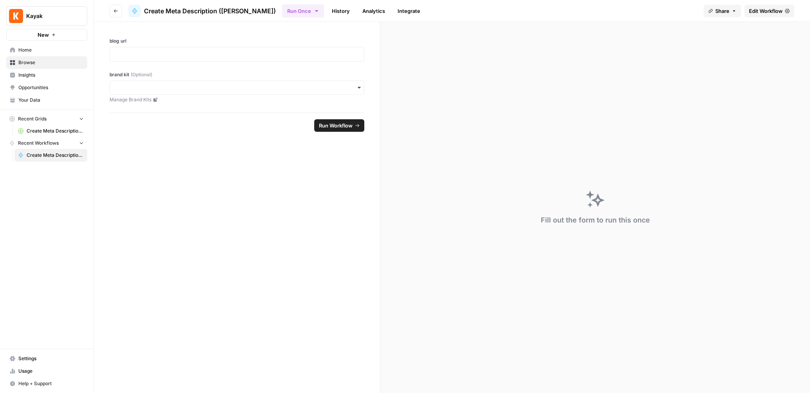
click at [45, 129] on span "Create Meta Description ([PERSON_NAME]" at bounding box center [55, 131] width 57 height 7
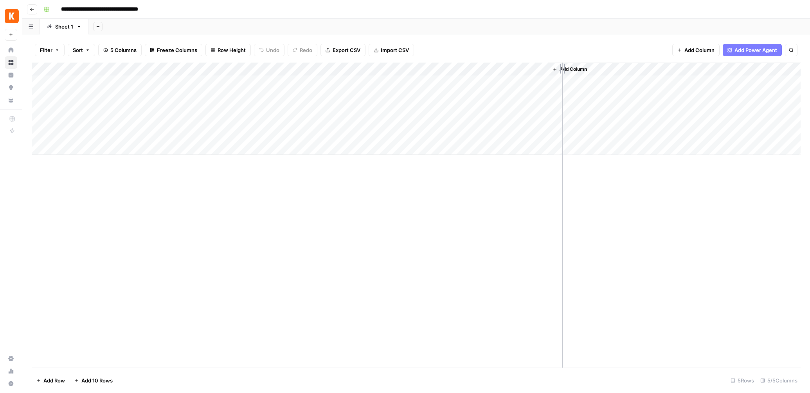
drag, startPoint x: 435, startPoint y: 68, endPoint x: 562, endPoint y: 68, distance: 126.8
click at [562, 68] on div "Add Column" at bounding box center [416, 109] width 769 height 92
click at [192, 220] on div "Add Column" at bounding box center [416, 215] width 769 height 305
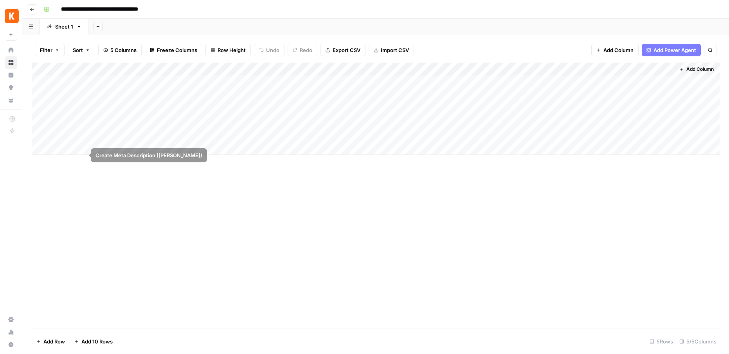
click at [232, 196] on div "Add Column" at bounding box center [376, 196] width 688 height 266
click at [166, 191] on div "Add Column" at bounding box center [376, 196] width 688 height 266
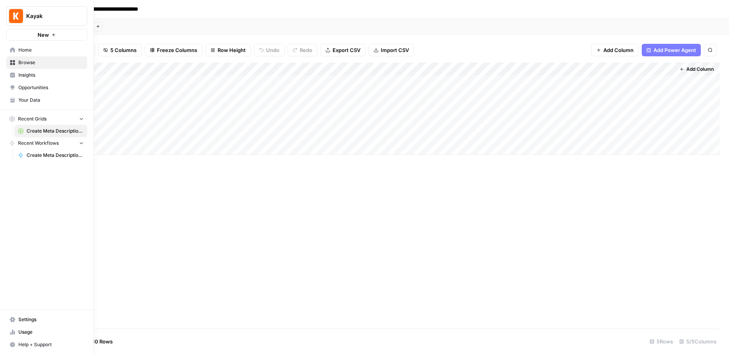
click at [25, 321] on span "Settings" at bounding box center [50, 319] width 65 height 7
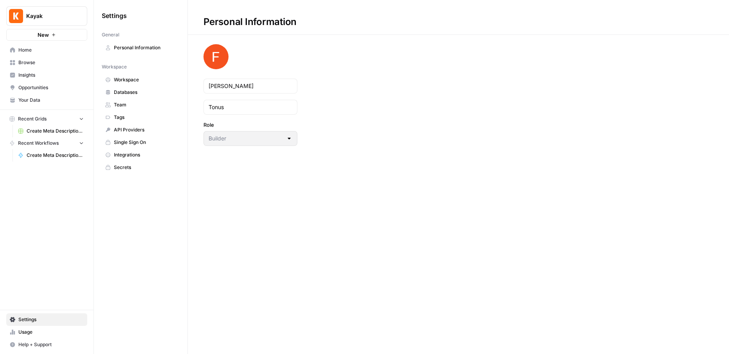
click at [42, 52] on span "Home" at bounding box center [50, 50] width 65 height 7
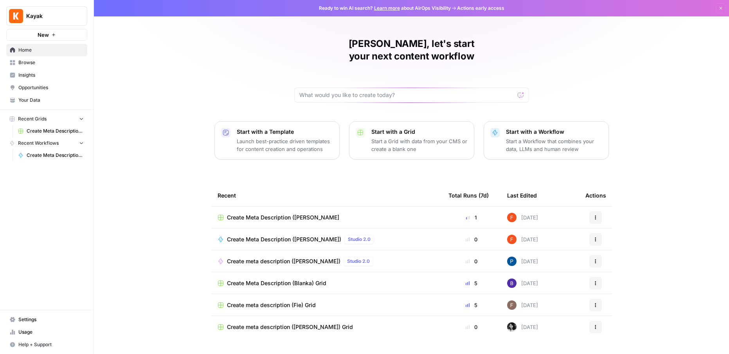
click at [40, 61] on span "Browse" at bounding box center [50, 62] width 65 height 7
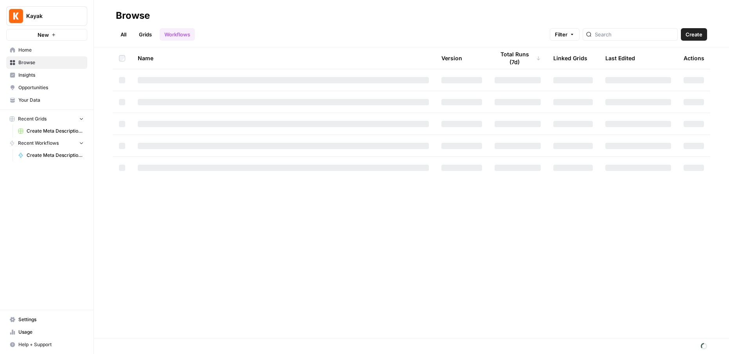
click at [40, 73] on span "Insights" at bounding box center [50, 75] width 65 height 7
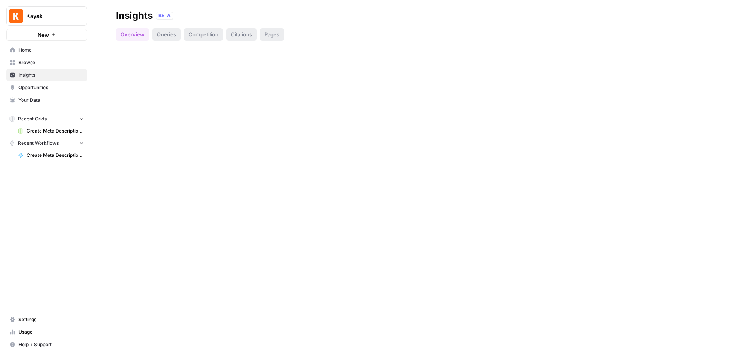
click at [41, 51] on span "Home" at bounding box center [50, 50] width 65 height 7
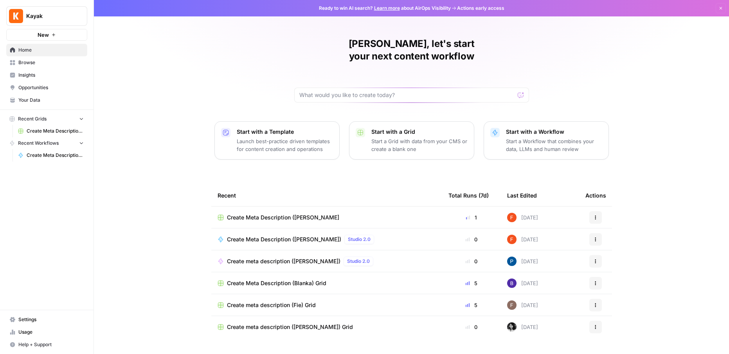
click at [272, 214] on span "Create Meta Description ([PERSON_NAME]" at bounding box center [283, 218] width 112 height 8
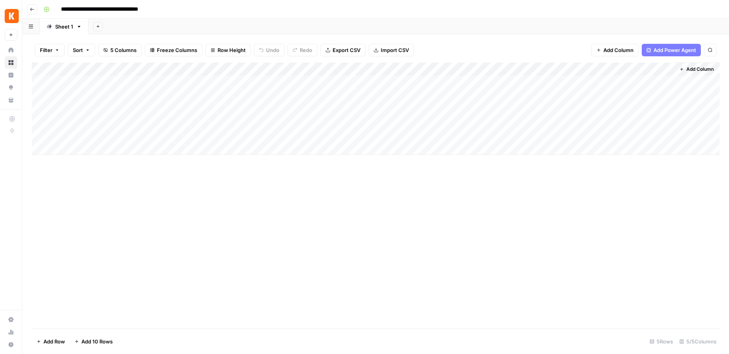
click at [142, 6] on input "**********" at bounding box center [114, 9] width 113 height 13
click at [36, 12] on button "Go back" at bounding box center [32, 9] width 10 height 10
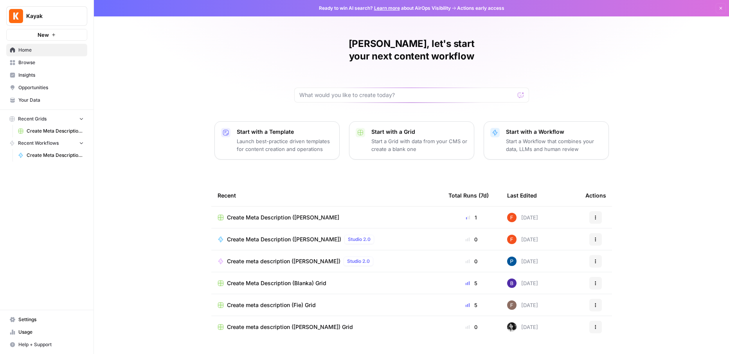
click at [348, 236] on span "Studio 2.0" at bounding box center [359, 239] width 23 height 7
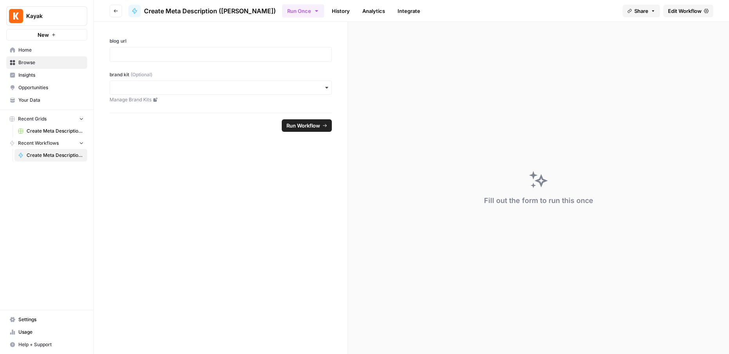
click at [327, 14] on link "History" at bounding box center [340, 11] width 27 height 13
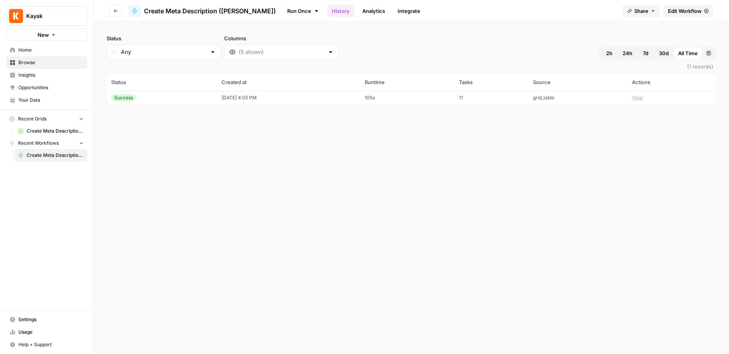
click at [358, 11] on link "Analytics" at bounding box center [374, 11] width 32 height 13
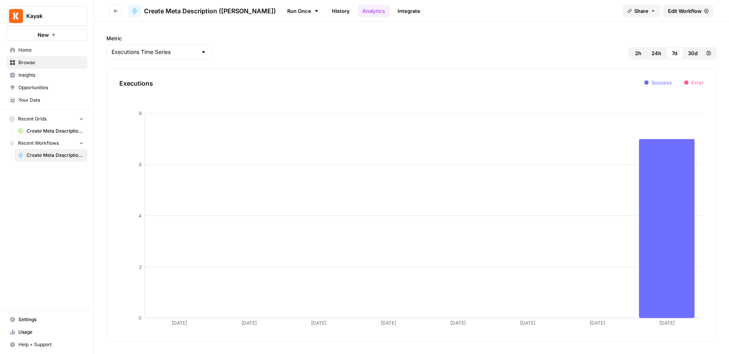
click at [393, 14] on link "Integrate" at bounding box center [409, 11] width 32 height 13
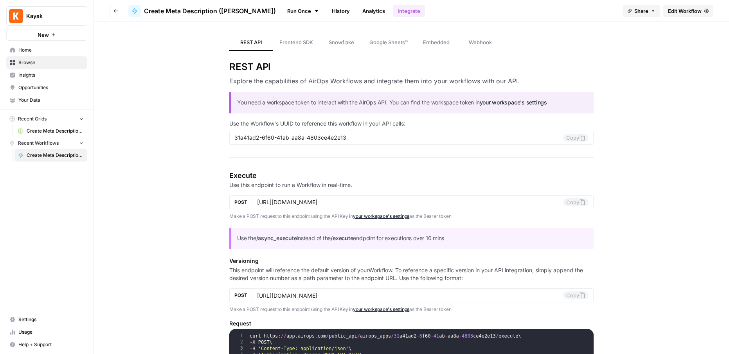
click at [282, 10] on link "Run Once" at bounding box center [303, 10] width 42 height 13
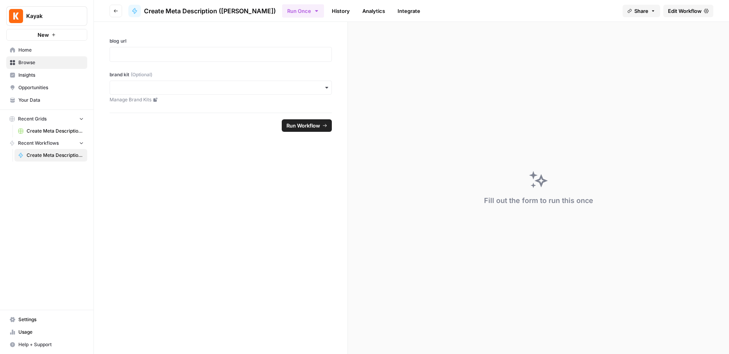
click at [236, 12] on span "Create Meta Description ([PERSON_NAME])" at bounding box center [210, 10] width 132 height 9
click at [114, 12] on icon "button" at bounding box center [116, 11] width 5 height 5
click at [27, 48] on span "Home" at bounding box center [50, 50] width 65 height 7
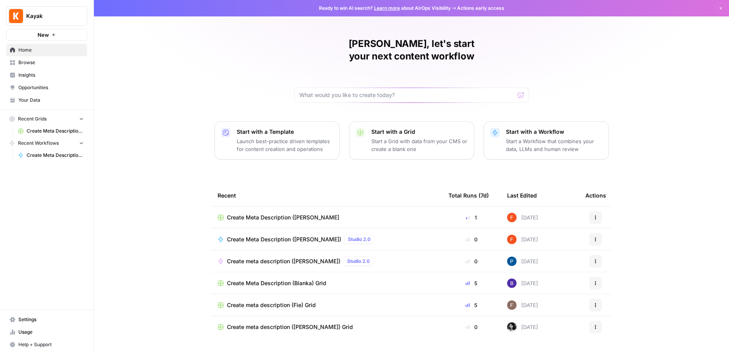
click at [37, 67] on link "Browse" at bounding box center [46, 62] width 81 height 13
